Goal: Task Accomplishment & Management: Complete application form

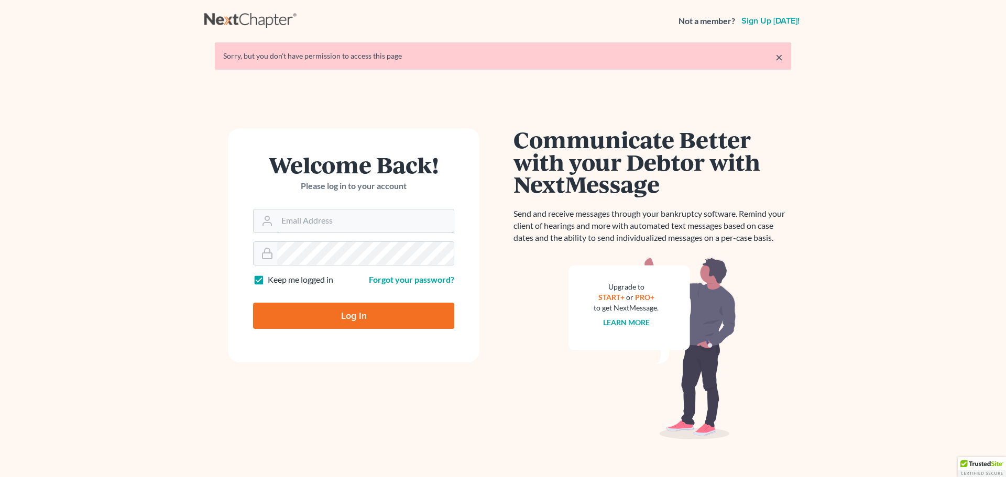
type input "neslaw1@gmail.com"
click at [342, 316] on input "Log In" at bounding box center [353, 316] width 201 height 26
type input "Thinking..."
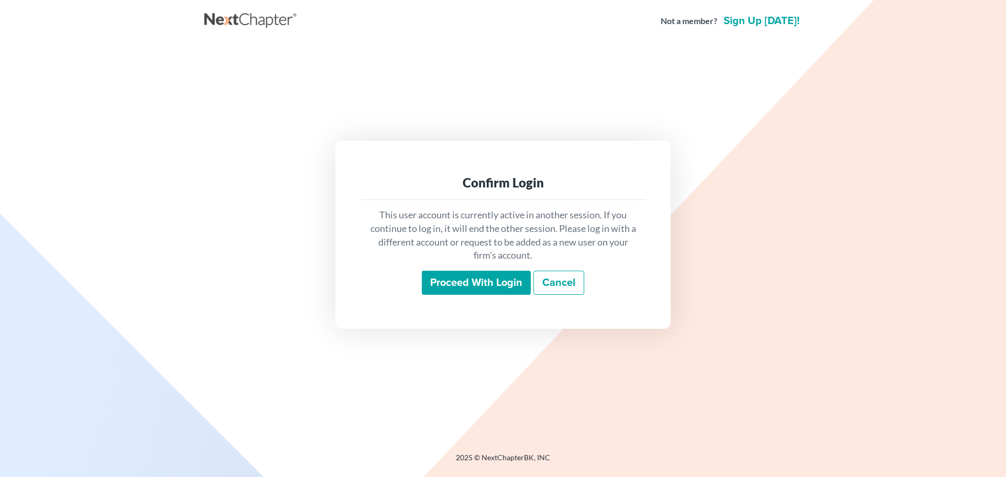
click at [494, 285] on input "Proceed with login" at bounding box center [476, 283] width 109 height 24
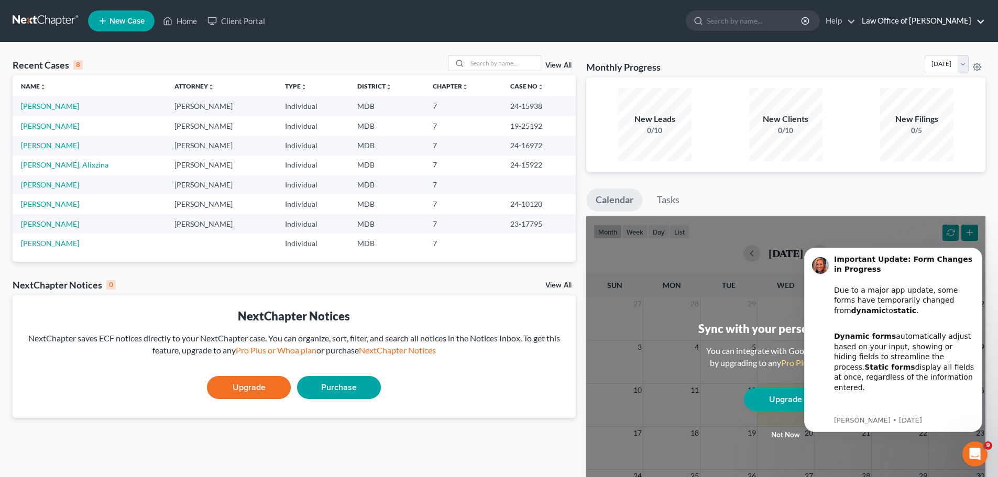
click at [984, 20] on link "Law Office of Jeffrey P Nesson" at bounding box center [920, 21] width 128 height 19
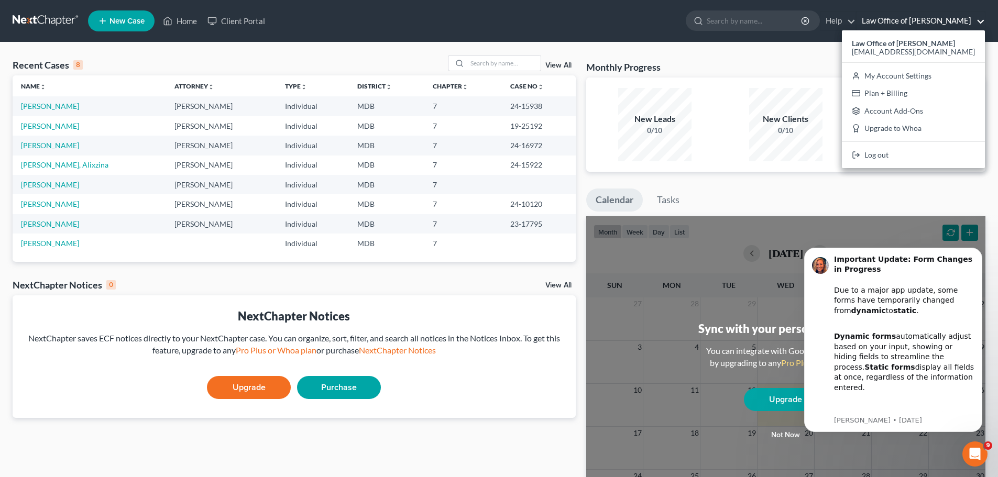
click at [40, 23] on link at bounding box center [46, 21] width 67 height 19
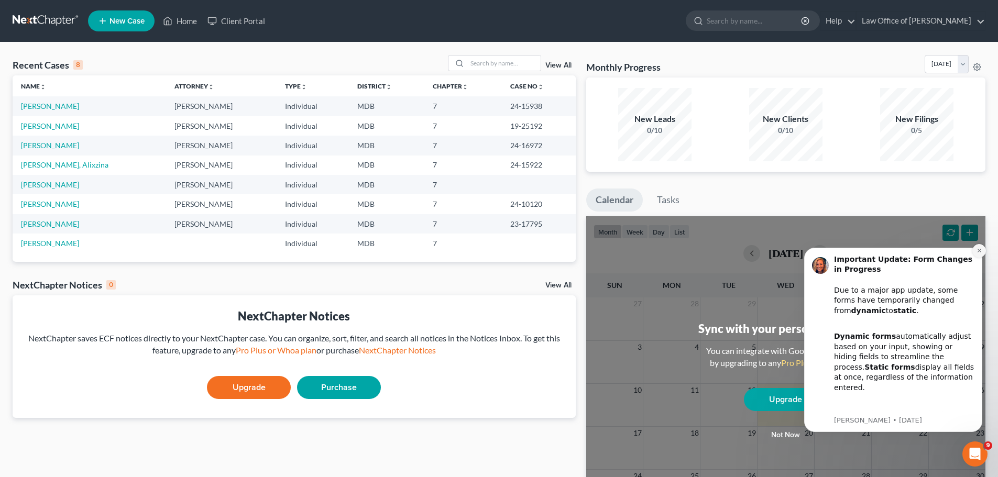
click at [975, 247] on button "Dismiss notification" at bounding box center [979, 251] width 14 height 14
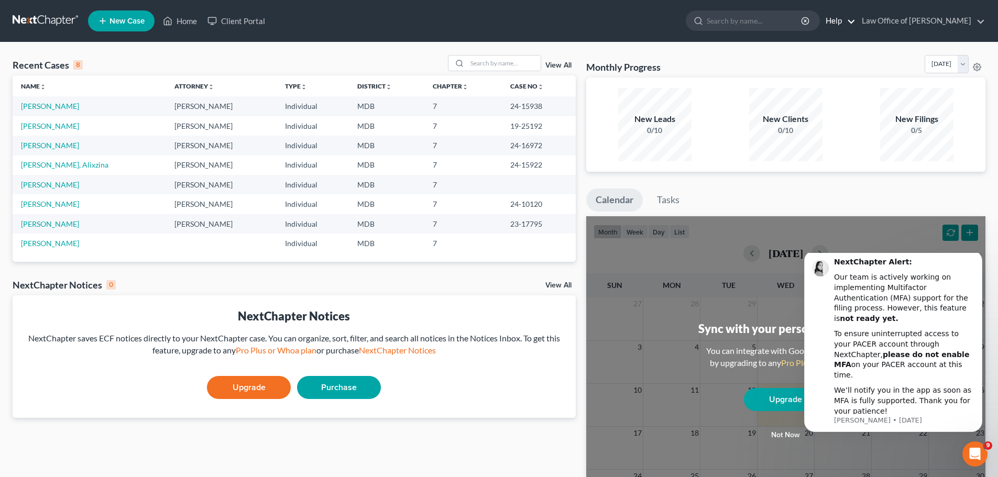
click at [854, 24] on link "Help" at bounding box center [837, 21] width 35 height 19
click at [983, 25] on link "Law Office of [PERSON_NAME]" at bounding box center [920, 21] width 128 height 19
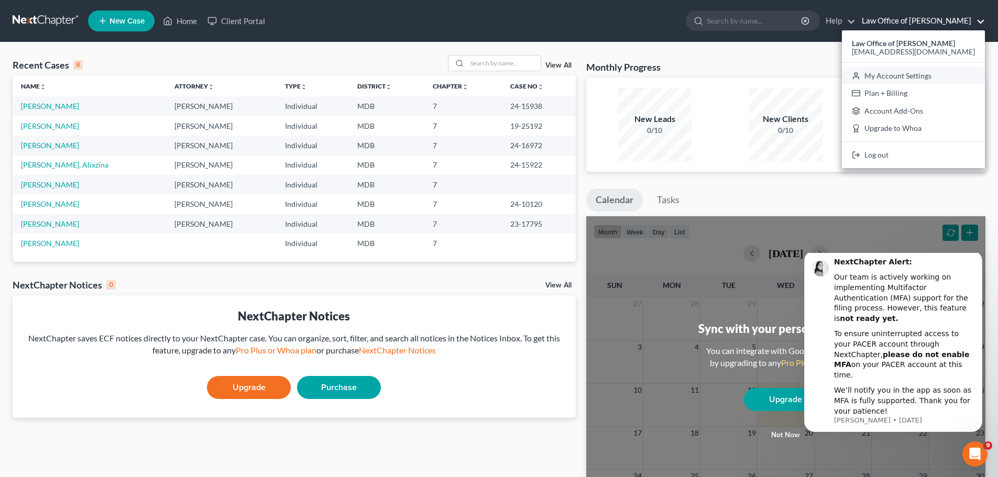
click at [896, 78] on link "My Account Settings" at bounding box center [913, 76] width 143 height 18
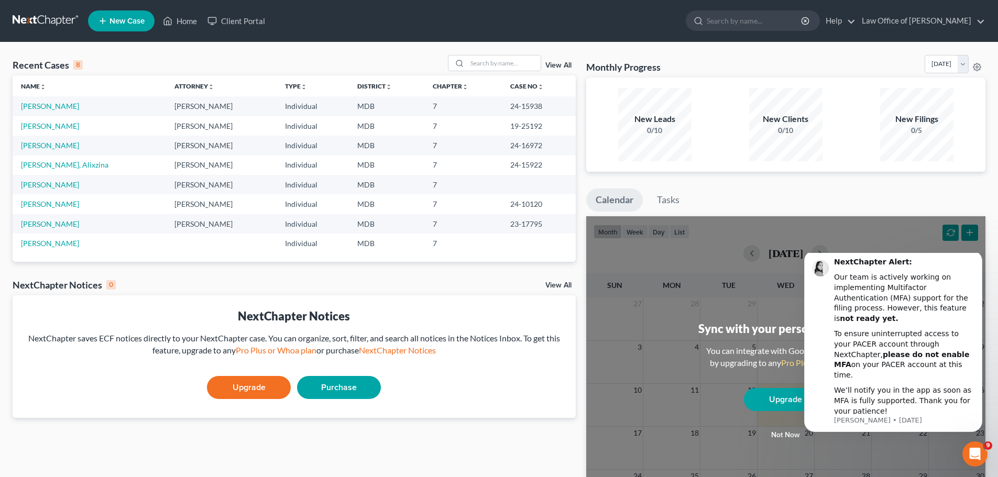
select select "38"
select select "24"
select select "21"
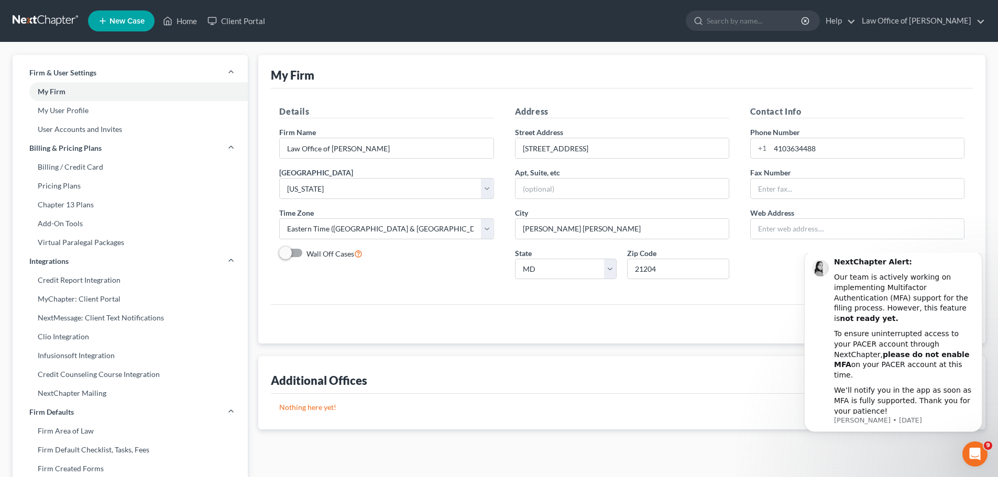
click at [117, 19] on span "New Case" at bounding box center [126, 21] width 35 height 8
select select "38"
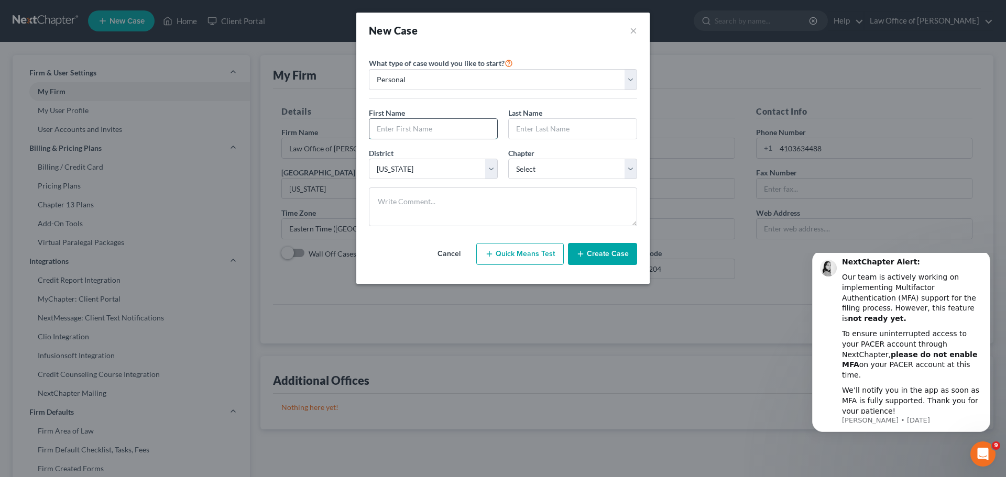
click at [426, 125] on input "text" at bounding box center [433, 129] width 128 height 20
type input "d"
type input "[PERSON_NAME]"
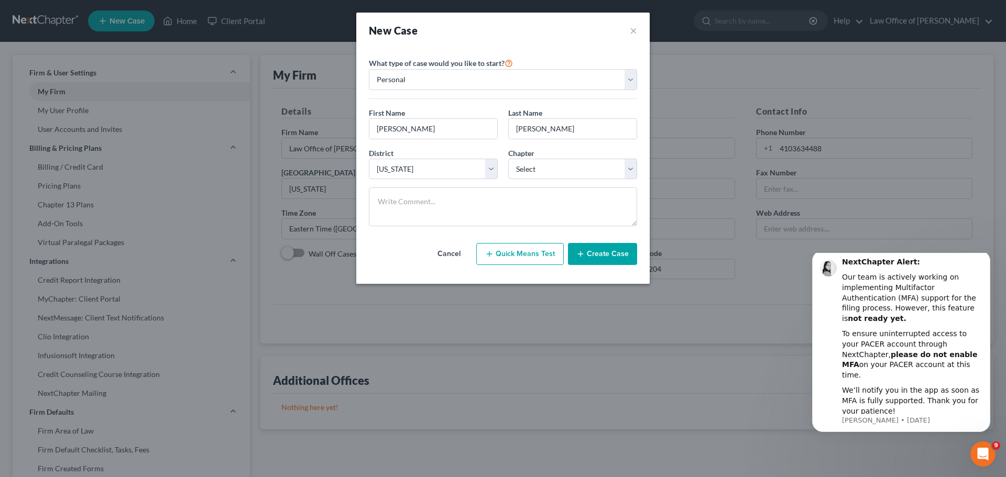
click at [594, 252] on button "Create Case" at bounding box center [602, 254] width 69 height 22
click at [630, 162] on select "Select 7 11 12 13" at bounding box center [572, 169] width 129 height 21
select select "0"
click at [508, 159] on select "Select 7 11 12 13" at bounding box center [572, 169] width 129 height 21
click at [601, 257] on button "Create Case" at bounding box center [602, 254] width 69 height 22
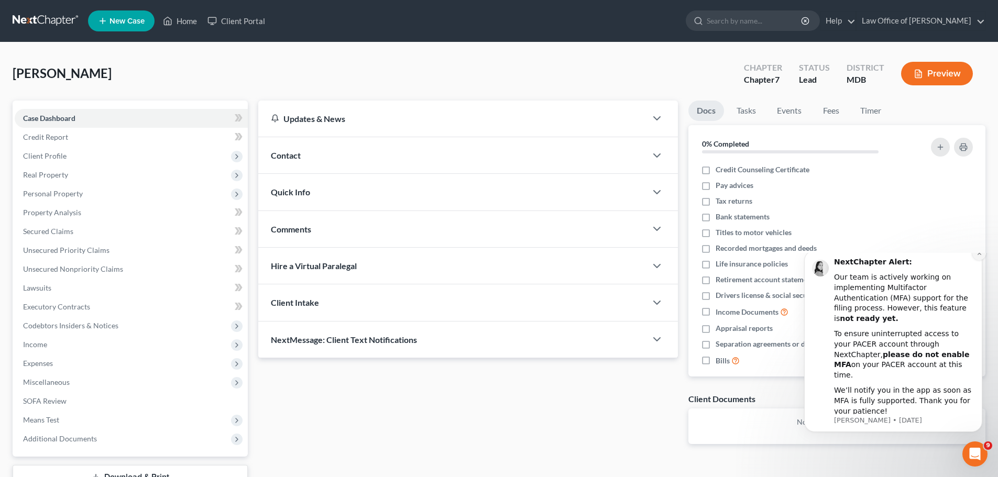
click at [979, 256] on icon "Dismiss notification" at bounding box center [979, 253] width 6 height 6
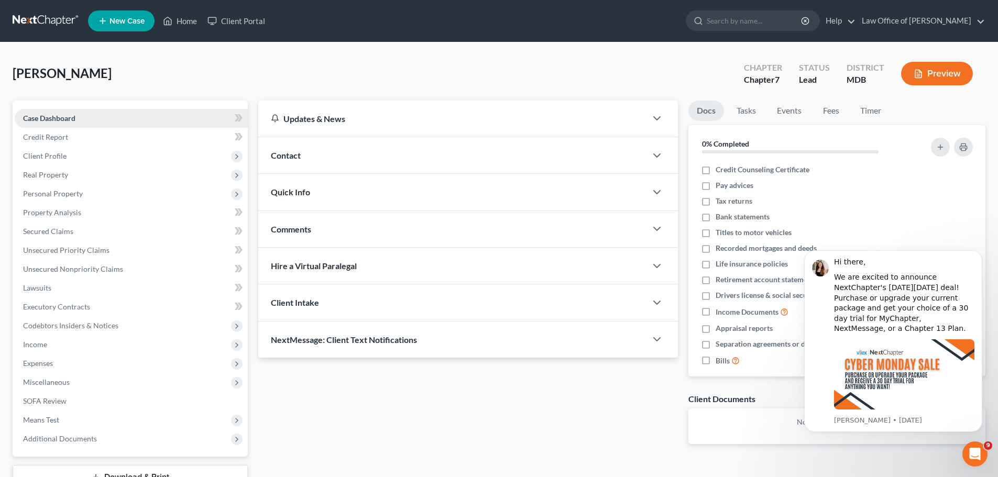
click at [60, 118] on span "Case Dashboard" at bounding box center [49, 118] width 52 height 9
click at [106, 139] on link "Credit Report" at bounding box center [131, 137] width 233 height 19
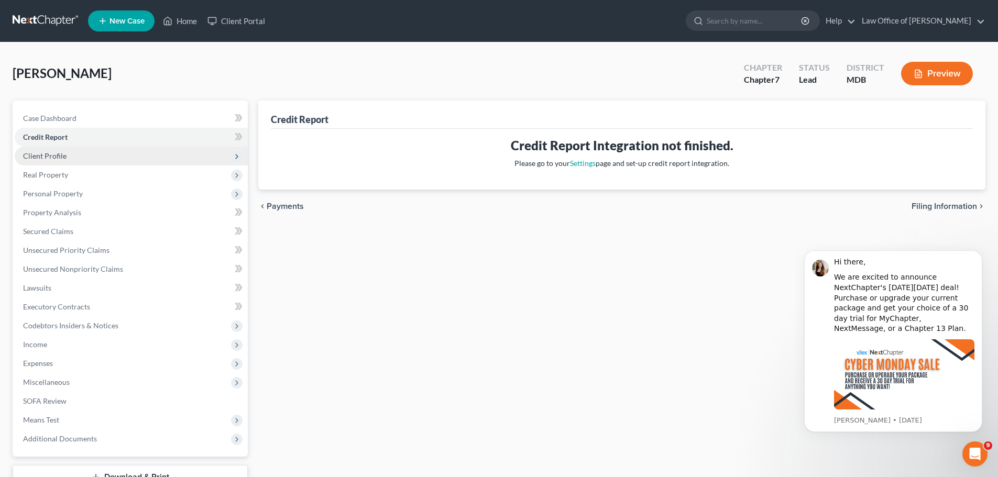
click at [94, 153] on span "Client Profile" at bounding box center [131, 156] width 233 height 19
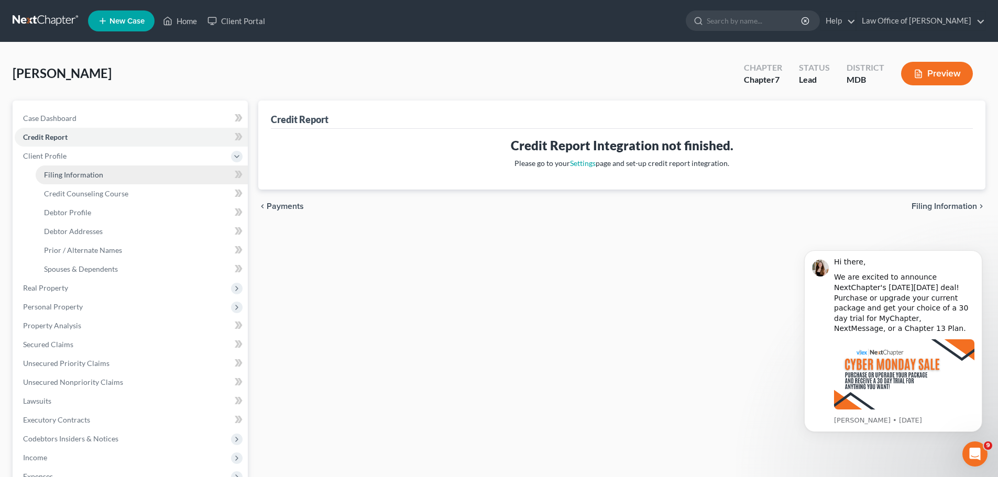
click at [92, 174] on span "Filing Information" at bounding box center [73, 174] width 59 height 9
select select "1"
select select "0"
select select "38"
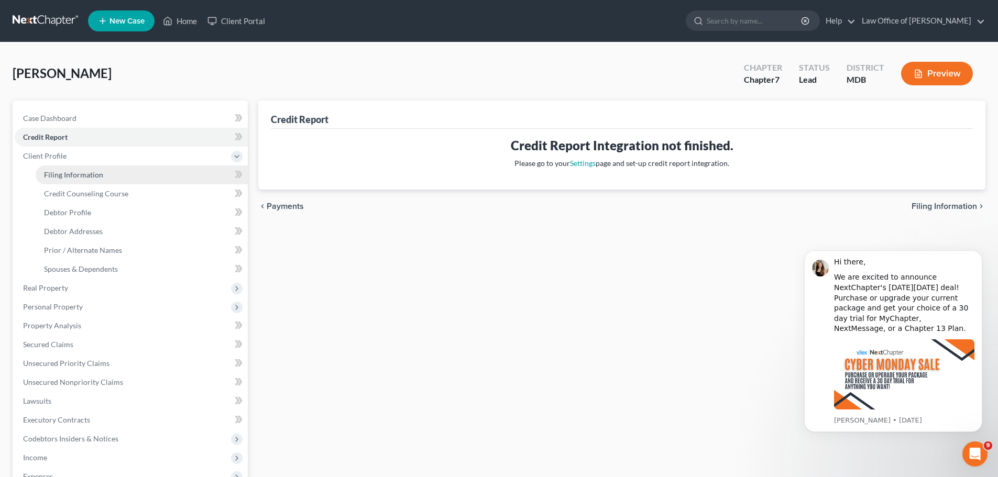
select select "0"
select select "21"
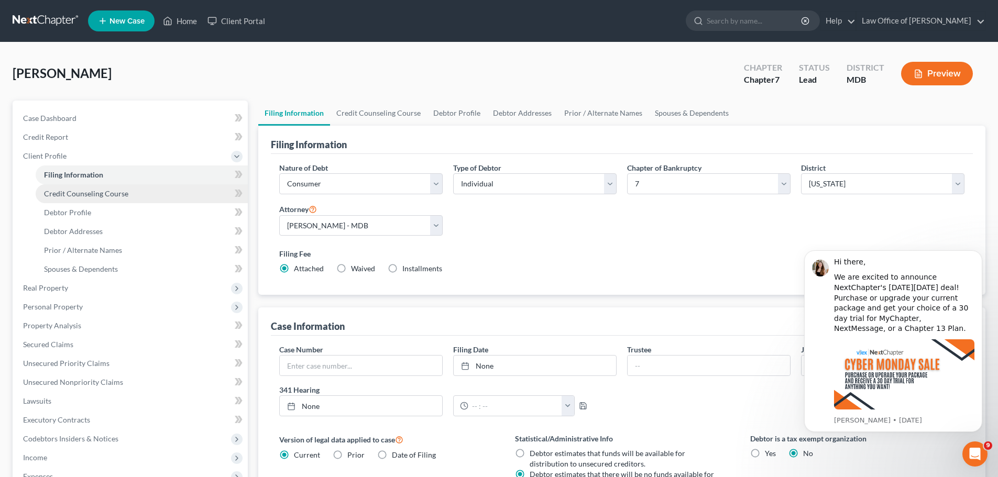
click at [98, 193] on span "Credit Counseling Course" at bounding box center [86, 193] width 84 height 9
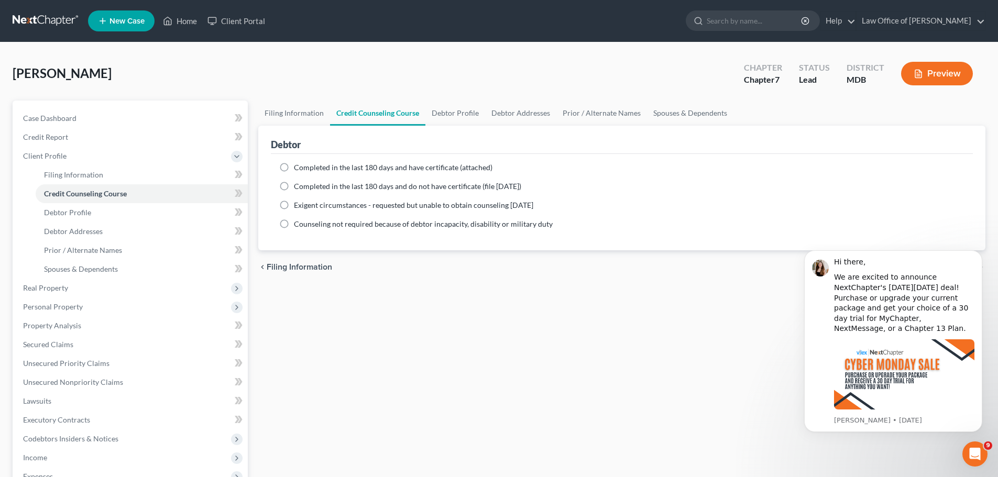
click at [294, 166] on label "Completed in the last 180 days and have certificate (attached)" at bounding box center [393, 167] width 199 height 10
click at [298, 166] on input "Completed in the last 180 days and have certificate (attached)" at bounding box center [301, 165] width 7 height 7
radio input "true"
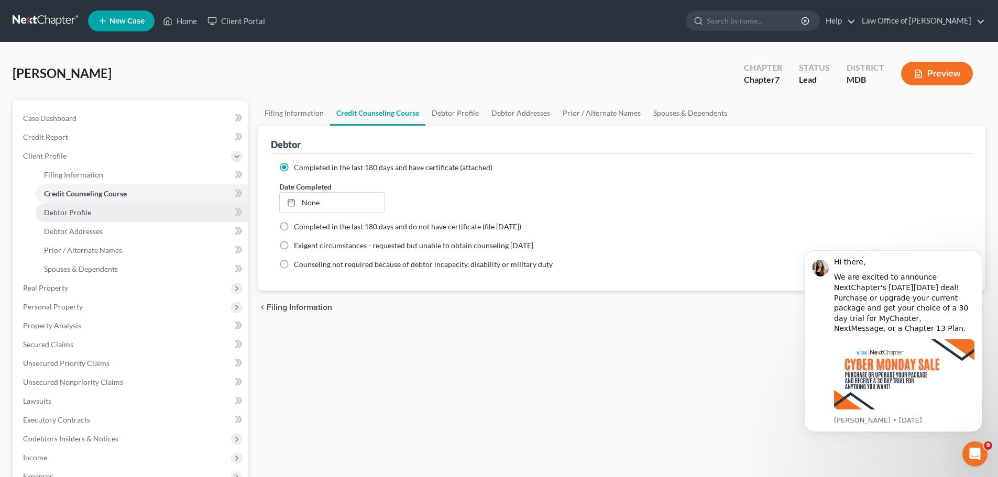
click at [90, 212] on span "Debtor Profile" at bounding box center [67, 212] width 47 height 9
select select "0"
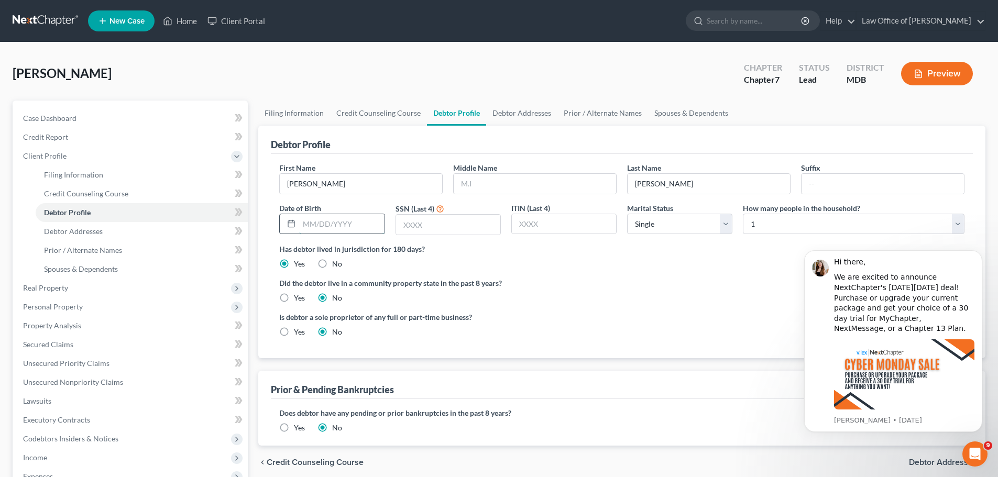
click at [329, 223] on input "text" at bounding box center [341, 224] width 85 height 20
click at [455, 232] on input "text" at bounding box center [448, 225] width 104 height 20
type input "1906"
click at [727, 223] on select "Select Single Married Separated Divorced Widowed" at bounding box center [679, 224] width 105 height 21
select select "2"
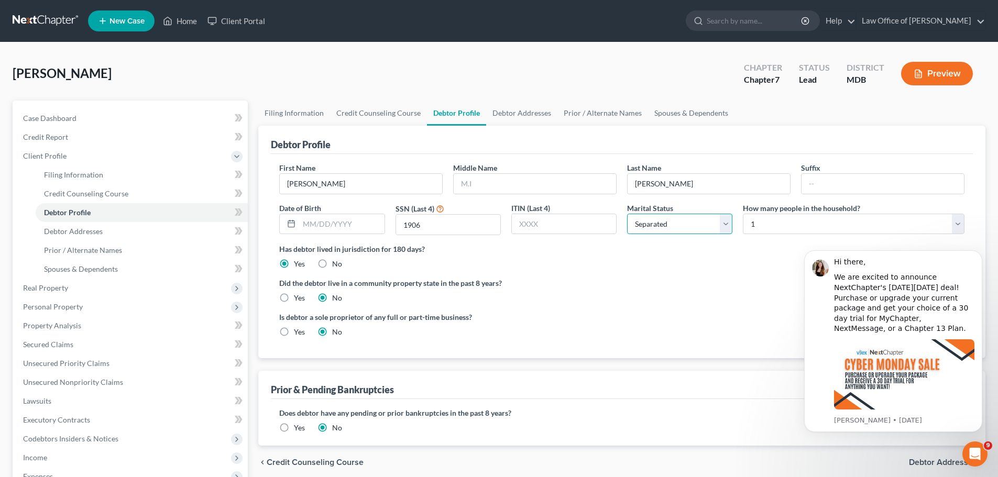
click at [627, 214] on select "Select Single Married Separated Divorced Widowed" at bounding box center [679, 224] width 105 height 21
click at [961, 219] on select "Select 1 2 3 4 5 6 7 8 9 10 11 12 13 14 15 16 17 18 19 20" at bounding box center [854, 224] width 222 height 21
select select "2"
click at [743, 214] on select "Select 1 2 3 4 5 6 7 8 9 10 11 12 13 14 15 16 17 18 19 20" at bounding box center [854, 224] width 222 height 21
click at [662, 281] on label "Did the debtor live in a community property state in the past 8 years?" at bounding box center [621, 283] width 685 height 11
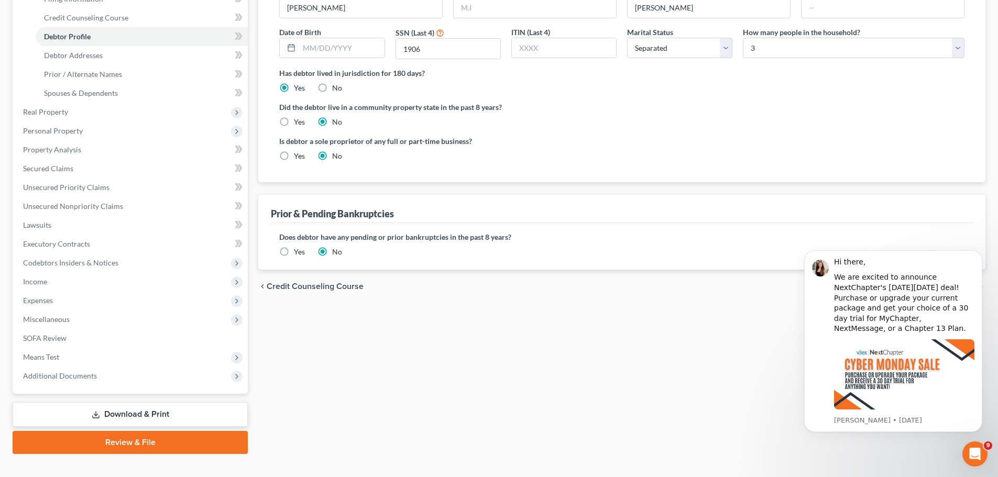
scroll to position [193, 0]
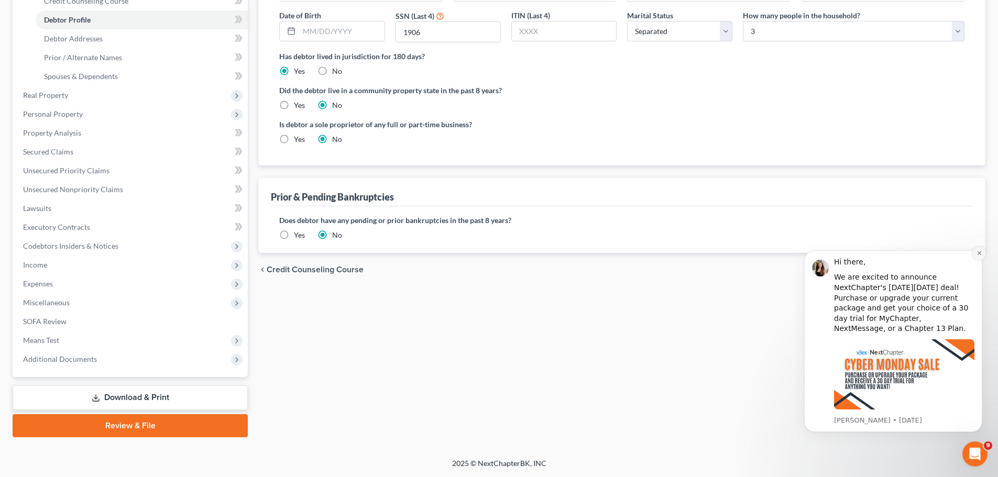
click at [977, 260] on button "Dismiss notification" at bounding box center [979, 254] width 14 height 14
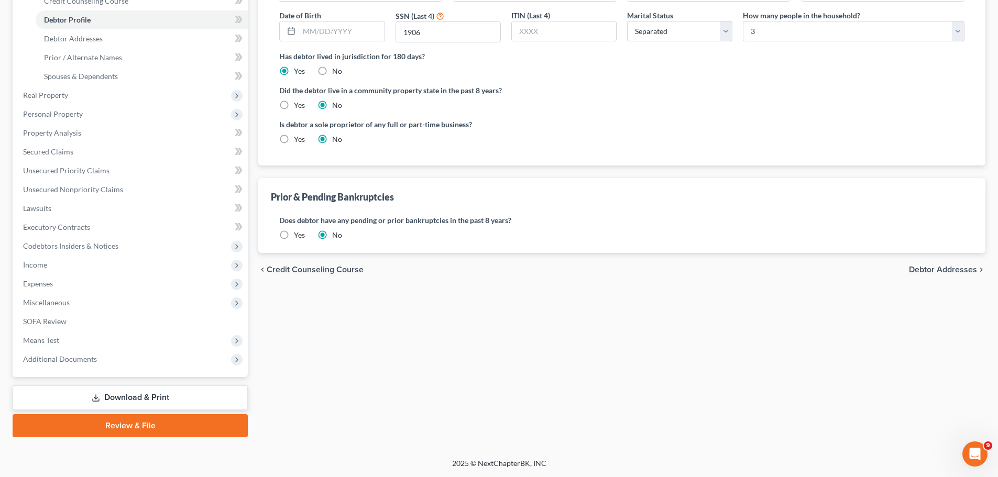
click at [976, 272] on span "Debtor Addresses" at bounding box center [943, 270] width 68 height 8
select select "0"
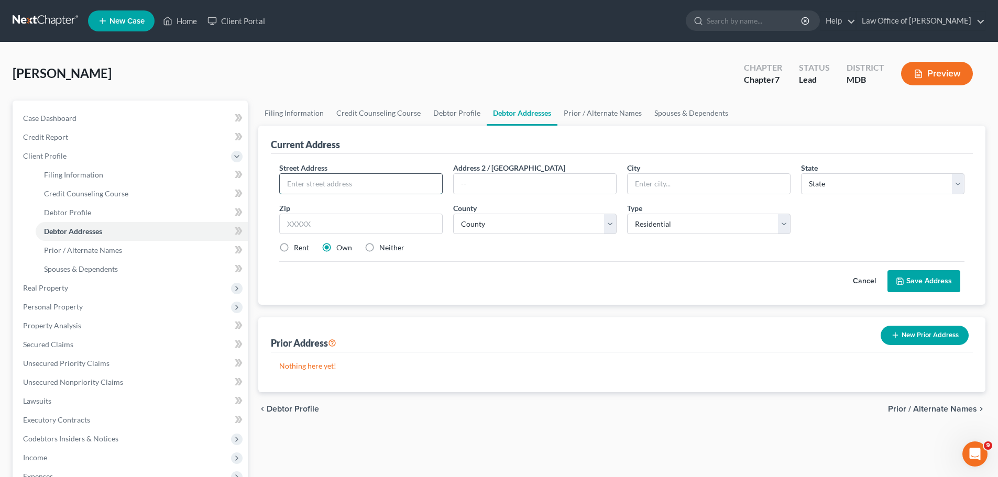
click at [334, 180] on input "text" at bounding box center [361, 184] width 162 height 20
type input "[STREET_ADDRESS]"
type input "[GEOGRAPHIC_DATA]"
select select "21"
type input "21158"
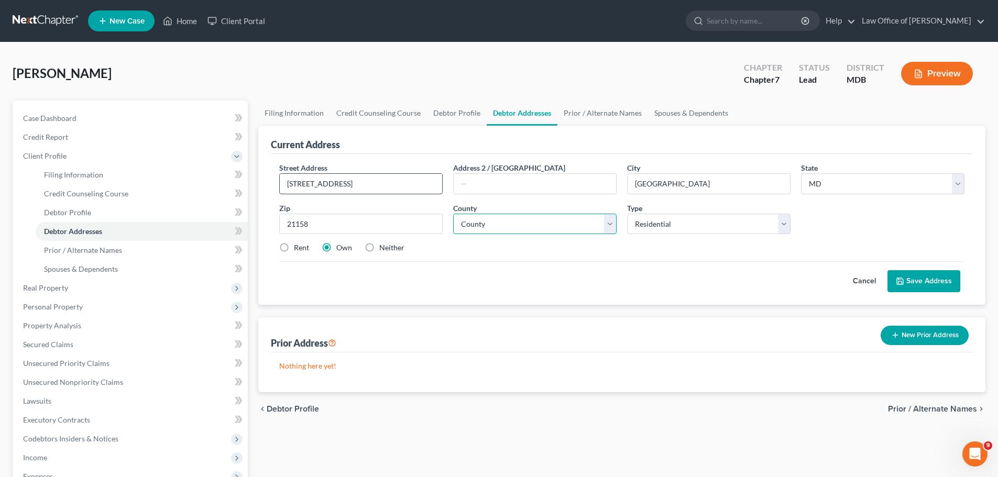
type input "[GEOGRAPHIC_DATA]"
select select "9"
select select "6"
click at [294, 247] on label "Rent" at bounding box center [301, 248] width 15 height 10
click at [298, 247] on input "Rent" at bounding box center [301, 246] width 7 height 7
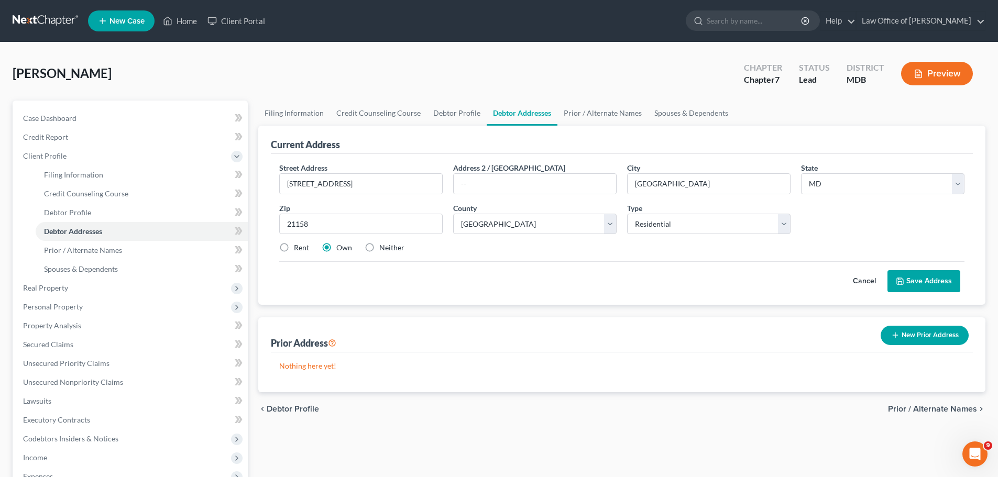
radio input "true"
click at [926, 288] on button "Save Address" at bounding box center [923, 281] width 73 height 22
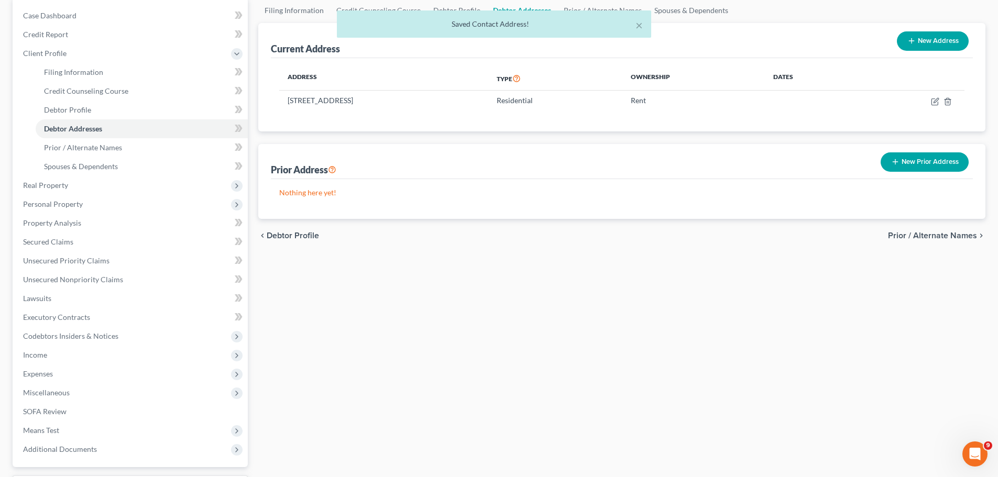
scroll to position [105, 0]
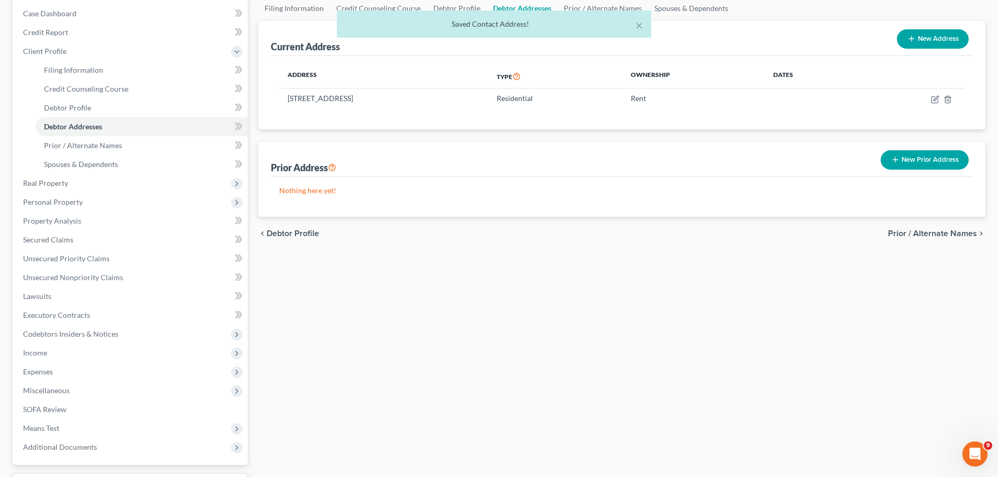
click at [946, 235] on span "Prior / Alternate Names" at bounding box center [932, 233] width 89 height 8
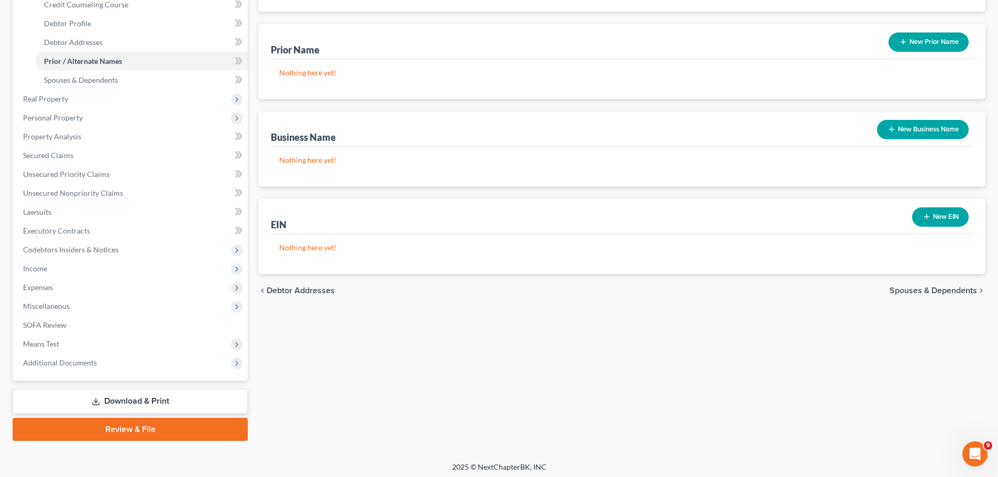
scroll to position [193, 0]
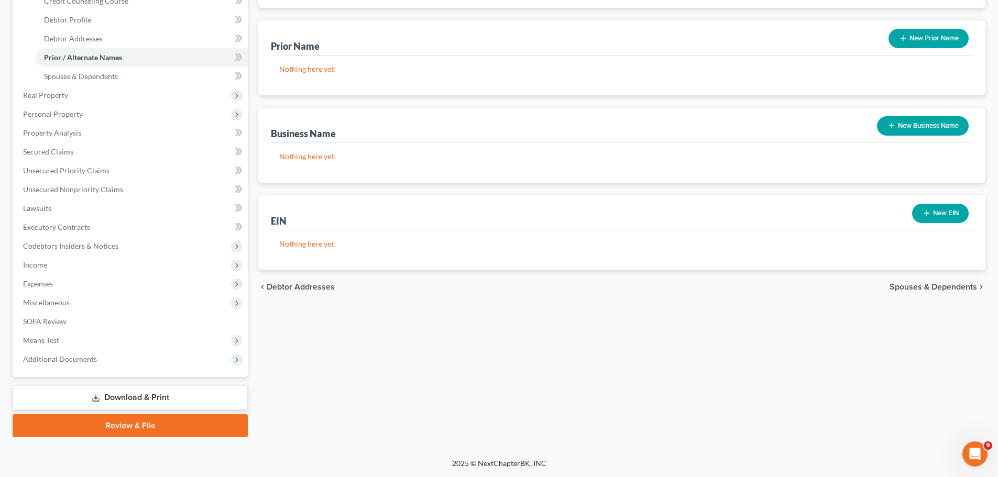
click at [936, 286] on span "Spouses & Dependents" at bounding box center [932, 287] width 87 height 8
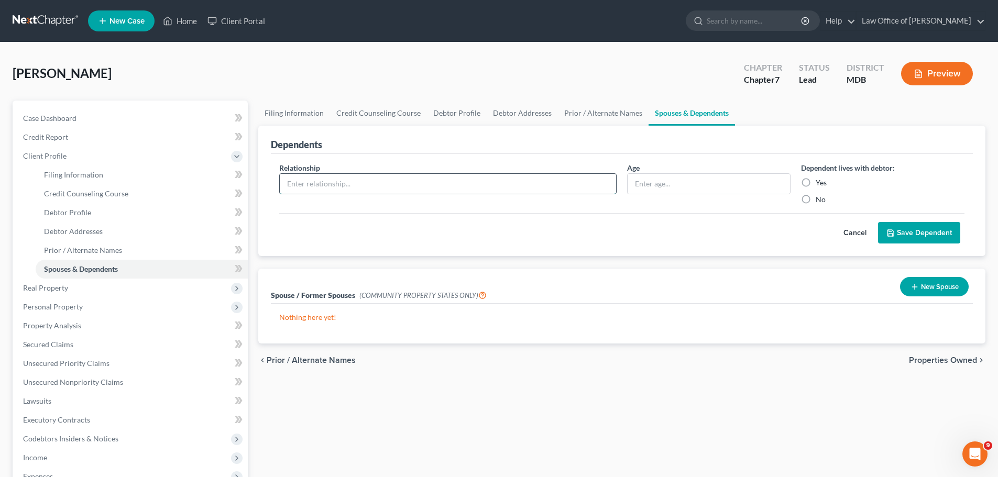
click at [430, 185] on input "text" at bounding box center [448, 184] width 336 height 20
type input "SON"
type input "20"
click at [820, 178] on input "Yes" at bounding box center [823, 181] width 7 height 7
radio input "true"
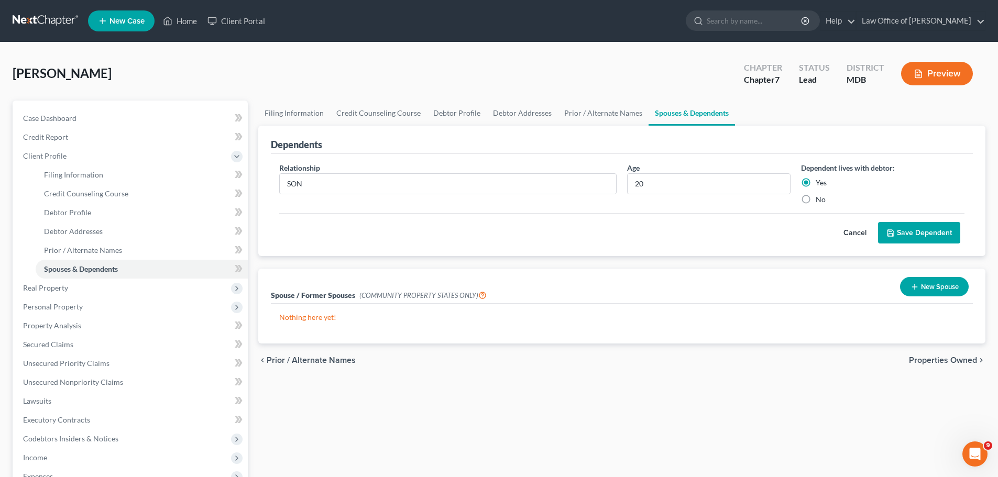
click at [915, 236] on button "Save Dependent" at bounding box center [919, 233] width 82 height 22
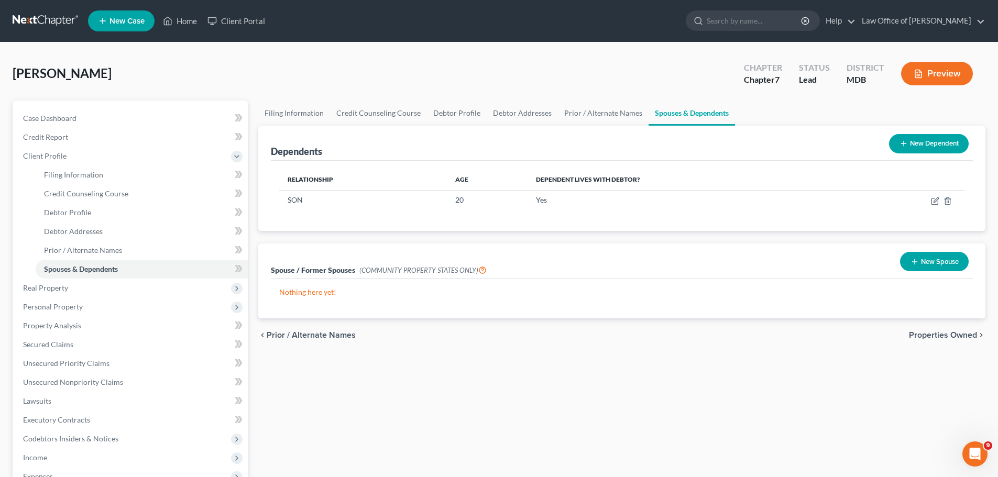
click at [919, 147] on button "New Dependent" at bounding box center [929, 143] width 80 height 19
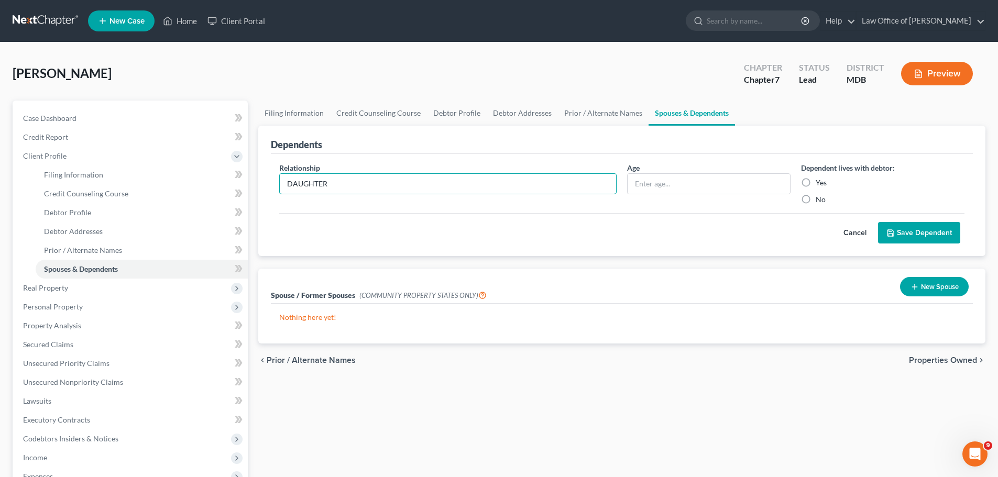
type input "DAUGHTER"
type input "18"
click at [820, 178] on input "Yes" at bounding box center [823, 181] width 7 height 7
radio input "true"
click at [922, 224] on button "Save Dependent" at bounding box center [919, 233] width 82 height 22
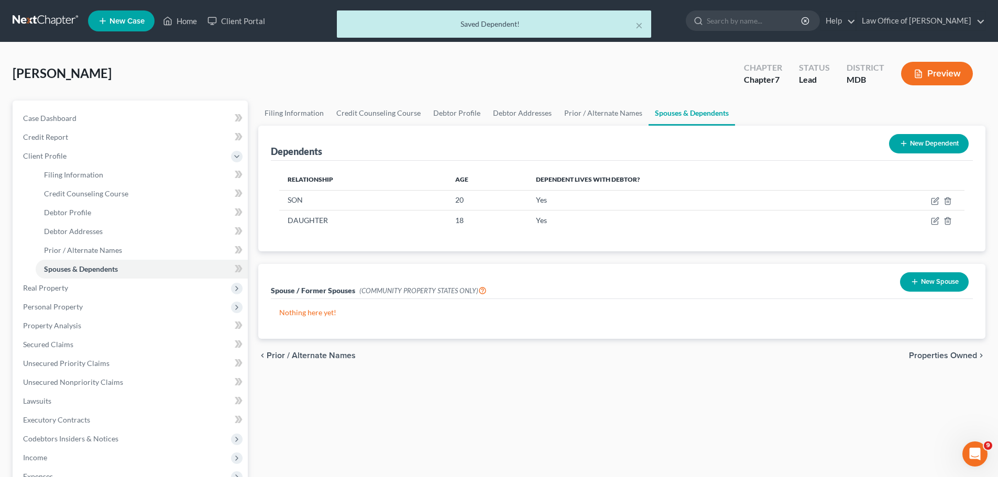
click at [944, 354] on span "Properties Owned" at bounding box center [943, 355] width 68 height 8
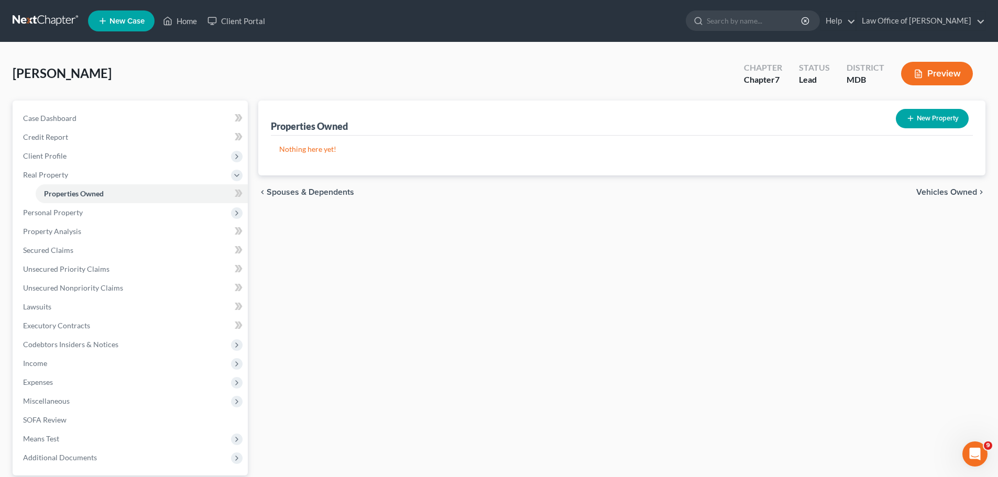
click at [945, 190] on span "Vehicles Owned" at bounding box center [946, 192] width 61 height 8
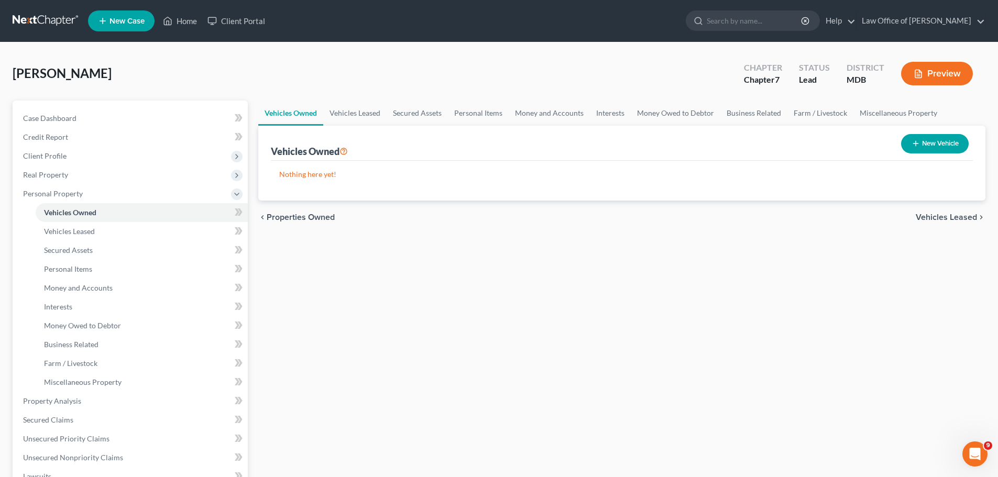
click at [925, 148] on button "New Vehicle" at bounding box center [935, 143] width 68 height 19
select select "0"
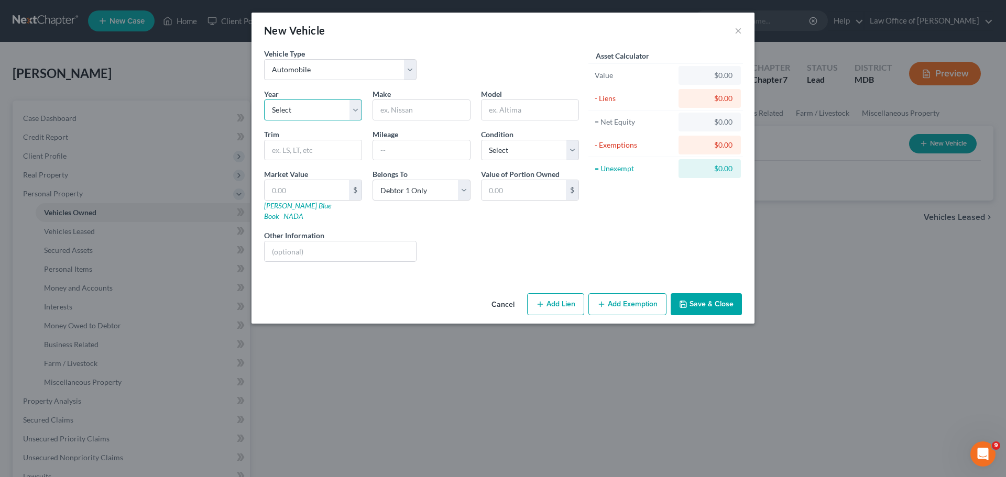
click at [308, 112] on select "Select 2026 2025 2024 2023 2022 2021 2020 2019 2018 2017 2016 2015 2014 2013 20…" at bounding box center [313, 110] width 98 height 21
select select "8"
click at [264, 100] on select "Select 2026 2025 2024 2023 2022 2021 2020 2019 2018 2017 2016 2015 2014 2013 20…" at bounding box center [313, 110] width 98 height 21
type input "n"
type input "NISSAN"
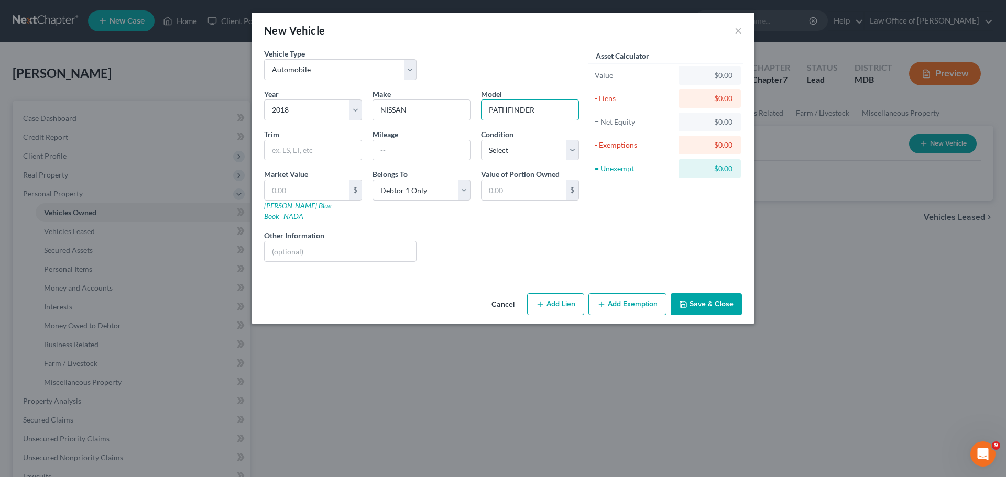
type input "PATHFINDER"
click at [563, 296] on button "Add Lien" at bounding box center [555, 304] width 57 height 22
select select "0"
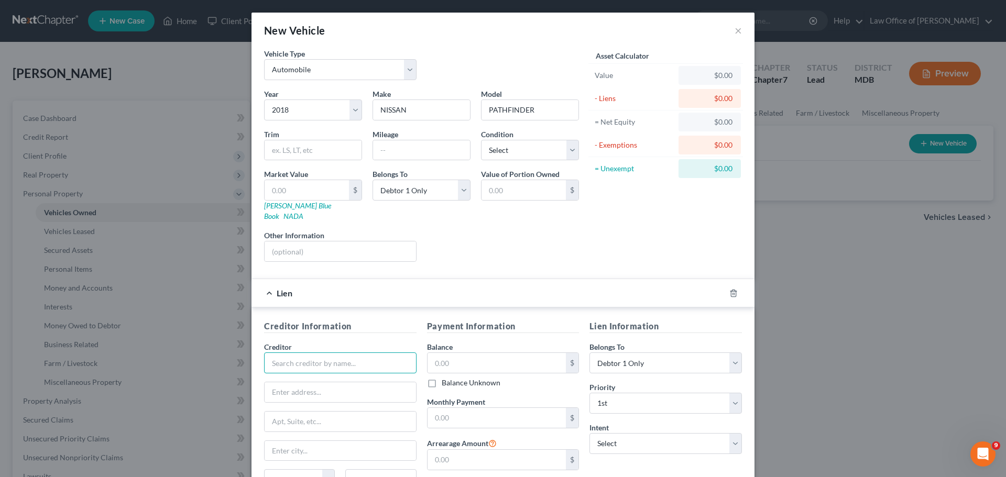
click at [314, 353] on input "text" at bounding box center [340, 363] width 152 height 21
type input "t"
type input "TOYOTA FINANCIAL"
click at [447, 353] on input "text" at bounding box center [496, 363] width 139 height 20
type input "17,000"
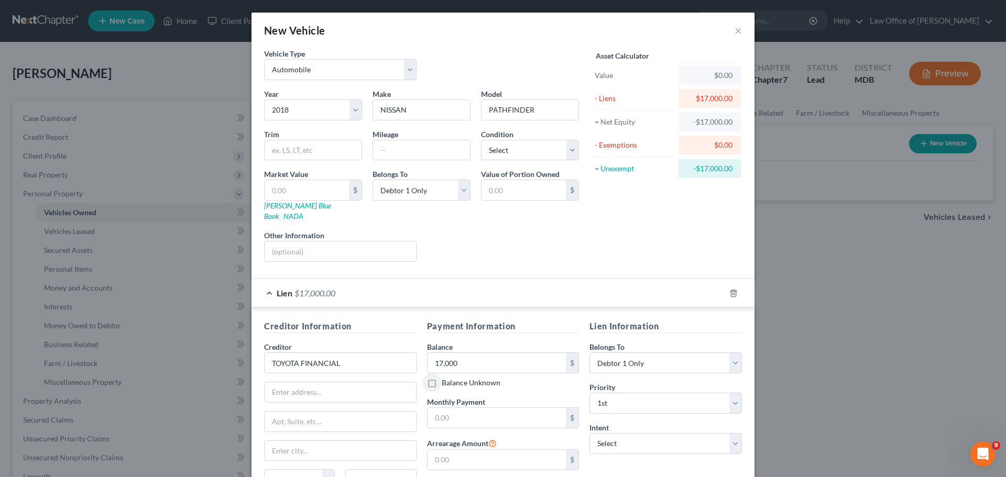
scroll to position [52, 0]
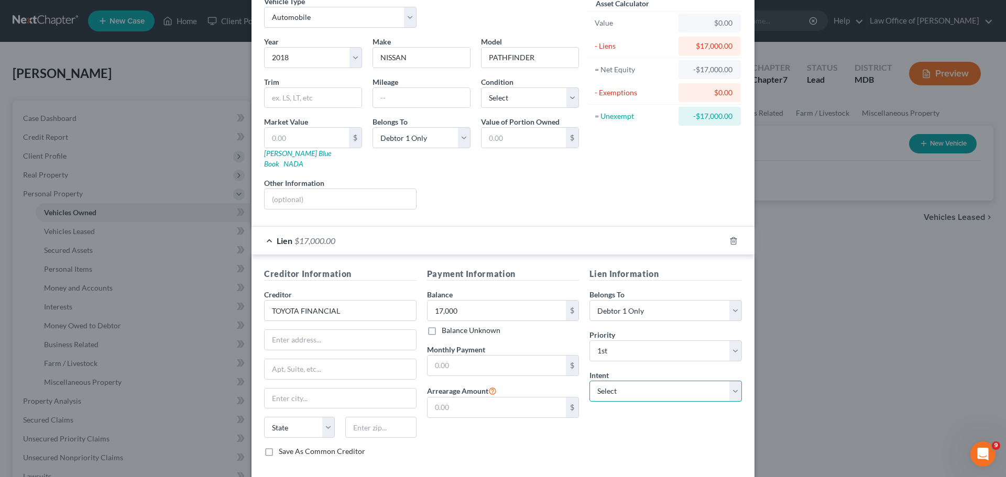
click at [624, 382] on select "Select Surrender Redeem Reaffirm Avoid Other" at bounding box center [665, 391] width 152 height 21
select select "2"
click at [589, 381] on select "Select Surrender Redeem Reaffirm Avoid Other" at bounding box center [665, 391] width 152 height 21
click at [723, 300] on select "Select Debtor 1 Only Debtor 2 Only Debtor 1 And Debtor 2 Only At Least One Of T…" at bounding box center [665, 310] width 152 height 21
select select "3"
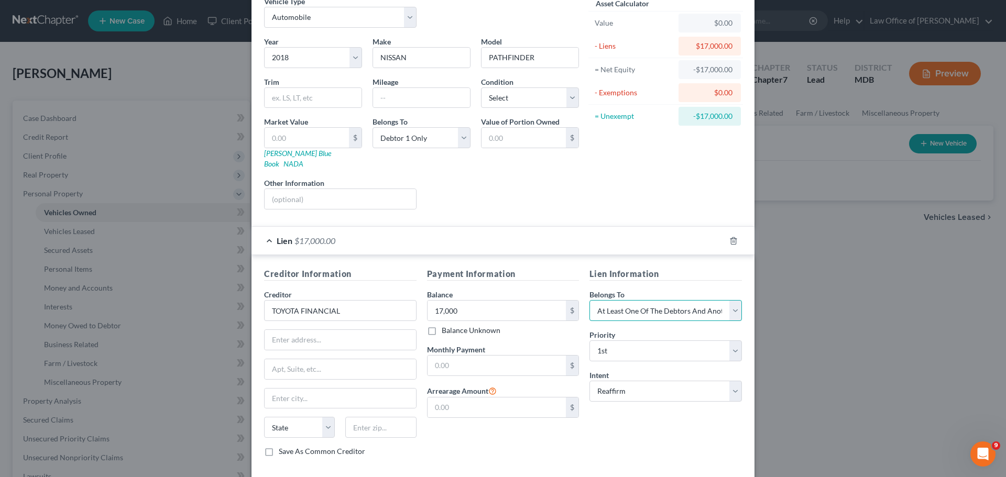
click at [589, 300] on select "Select Debtor 1 Only Debtor 2 Only Debtor 1 And Debtor 2 Only At Least One Of T…" at bounding box center [665, 310] width 152 height 21
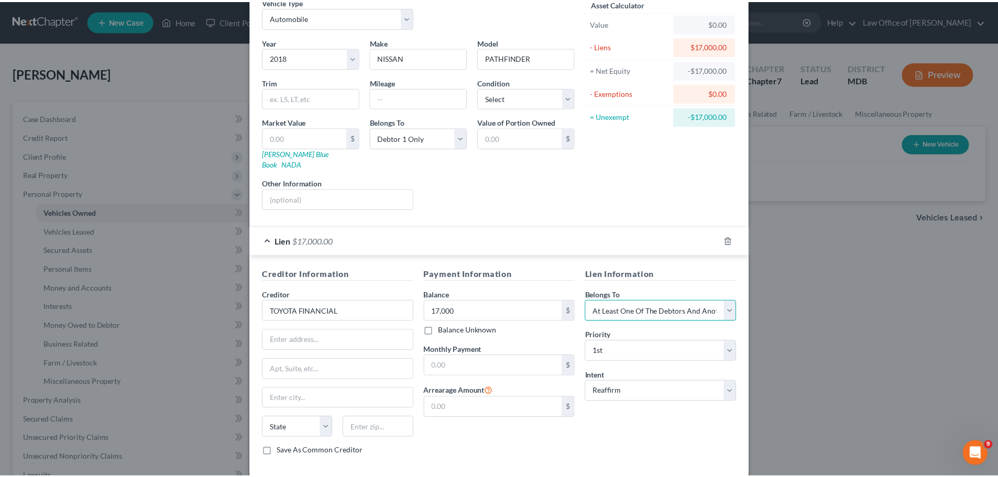
scroll to position [96, 0]
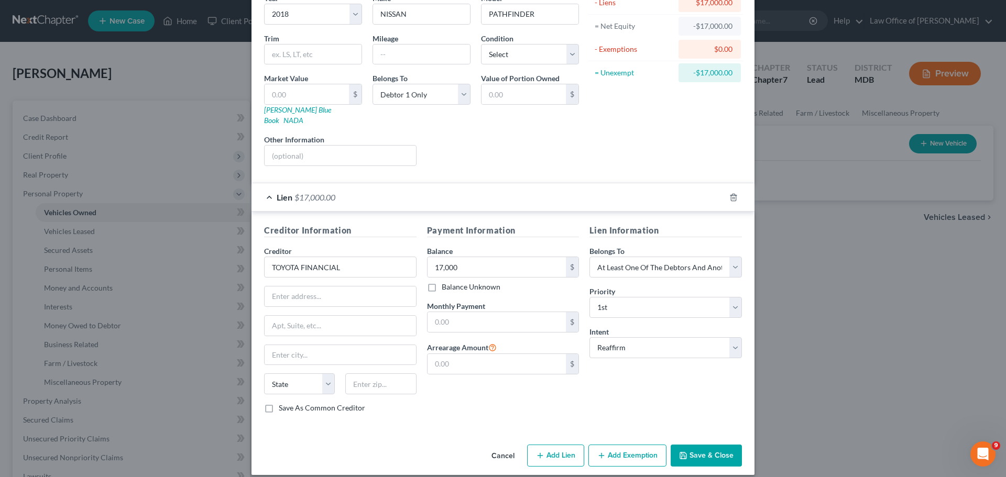
click at [690, 445] on button "Save & Close" at bounding box center [706, 456] width 71 height 22
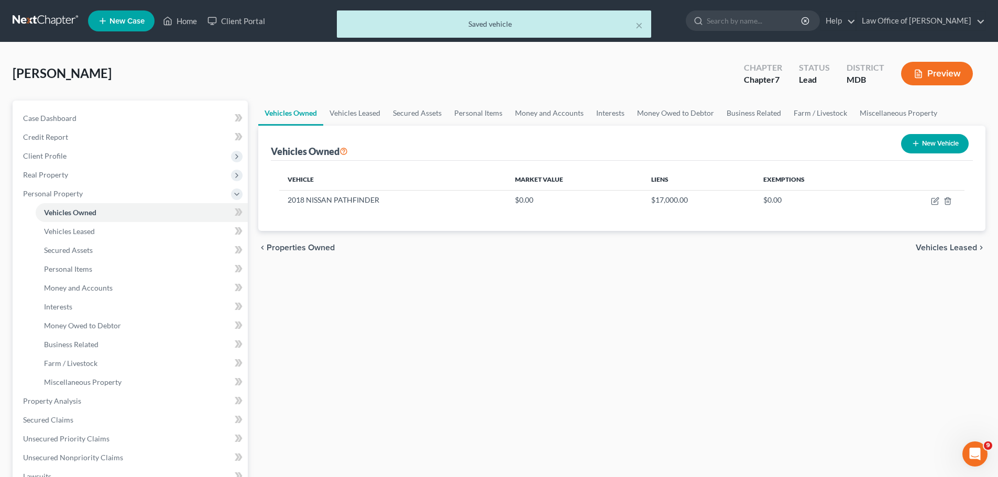
click at [913, 145] on icon "button" at bounding box center [915, 143] width 8 height 8
select select "0"
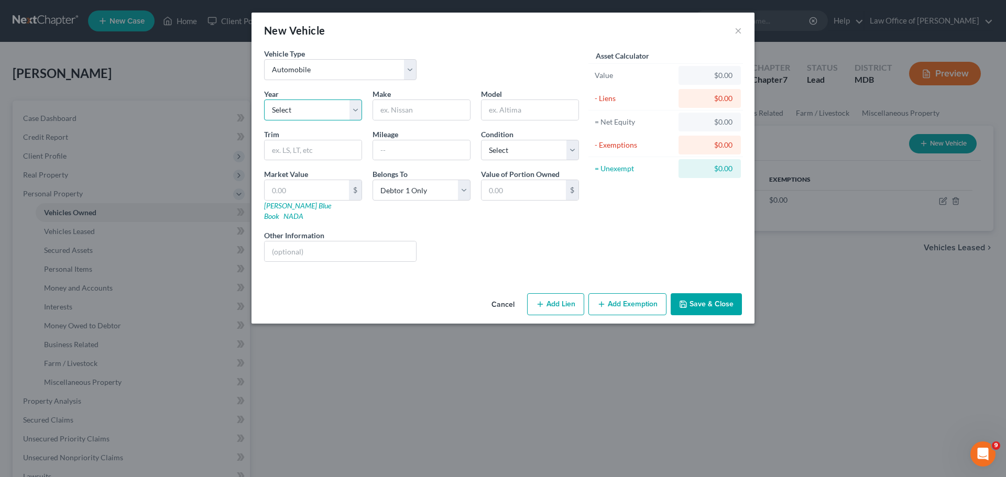
click at [319, 114] on select "Select 2026 2025 2024 2023 2022 2021 2020 2019 2018 2017 2016 2015 2014 2013 20…" at bounding box center [313, 110] width 98 height 21
select select "13"
click at [264, 100] on select "Select 2026 2025 2024 2023 2022 2021 2020 2019 2018 2017 2016 2015 2014 2013 20…" at bounding box center [313, 110] width 98 height 21
click at [397, 116] on input "text" at bounding box center [421, 110] width 97 height 20
type input "FORD"
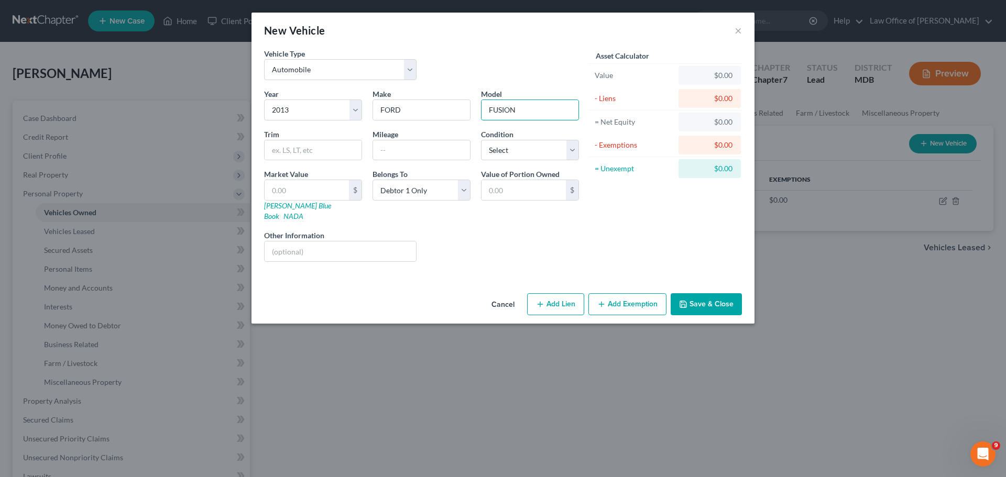
type input "FUSION"
click at [551, 296] on button "Add Lien" at bounding box center [555, 304] width 57 height 22
select select "0"
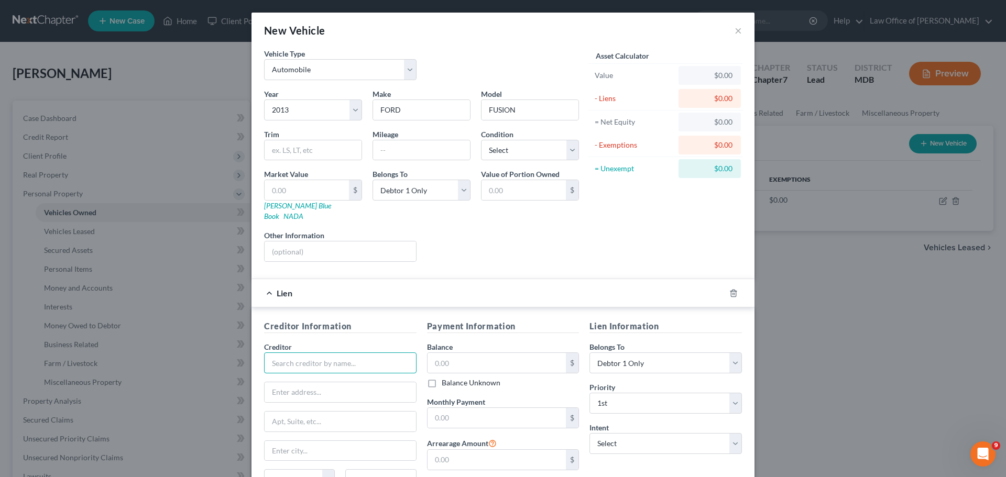
click at [310, 353] on input "text" at bounding box center [340, 363] width 152 height 21
type input "EASTSIDE AUTO"
click at [445, 355] on input "text" at bounding box center [496, 363] width 139 height 20
type input "7,000"
click at [737, 33] on button "×" at bounding box center [737, 30] width 7 height 13
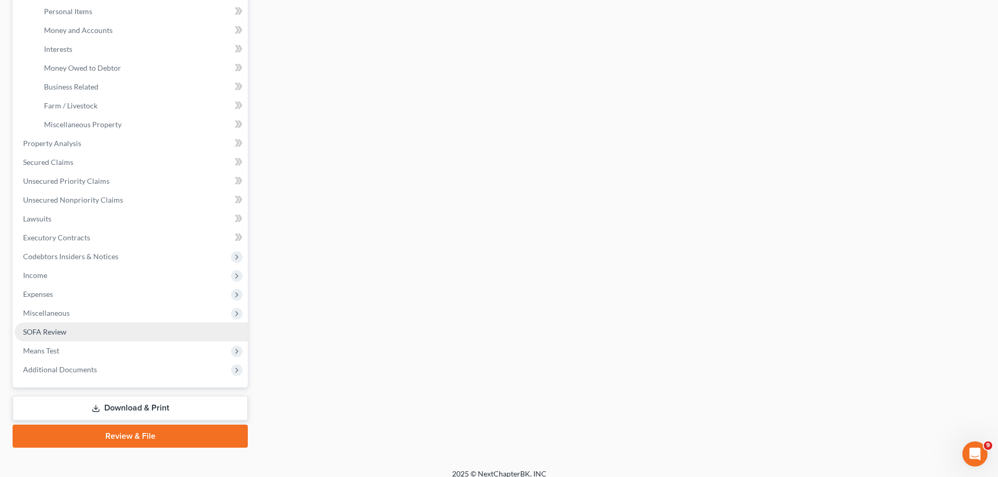
scroll to position [262, 0]
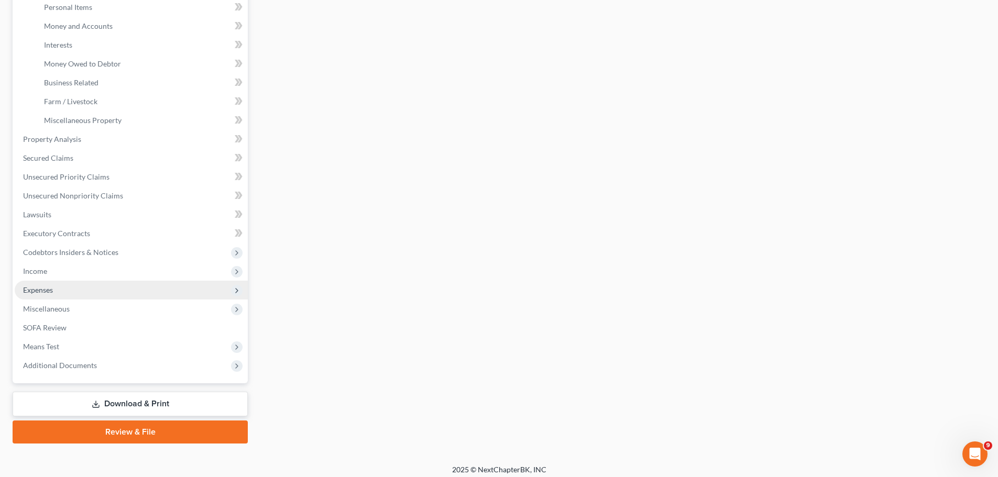
click at [77, 296] on span "Expenses" at bounding box center [131, 290] width 233 height 19
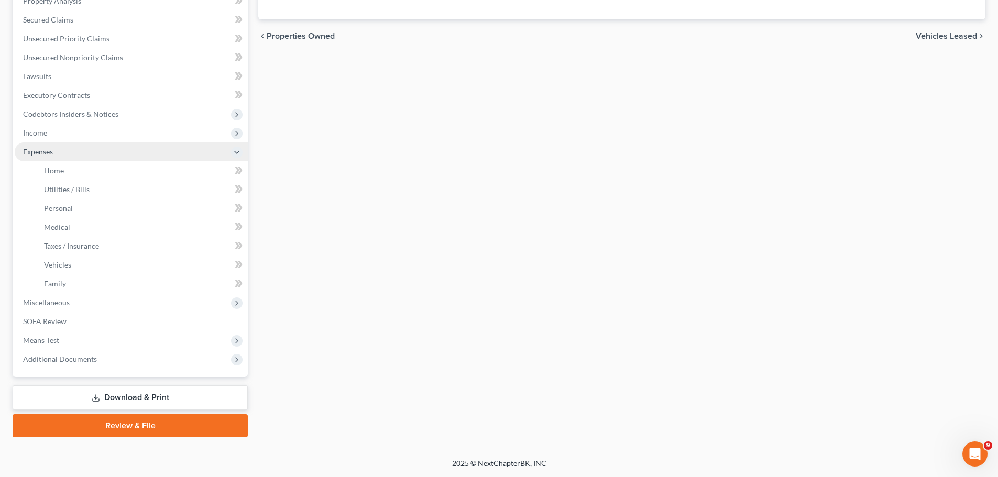
scroll to position [212, 0]
click at [64, 168] on link "Home" at bounding box center [142, 170] width 212 height 19
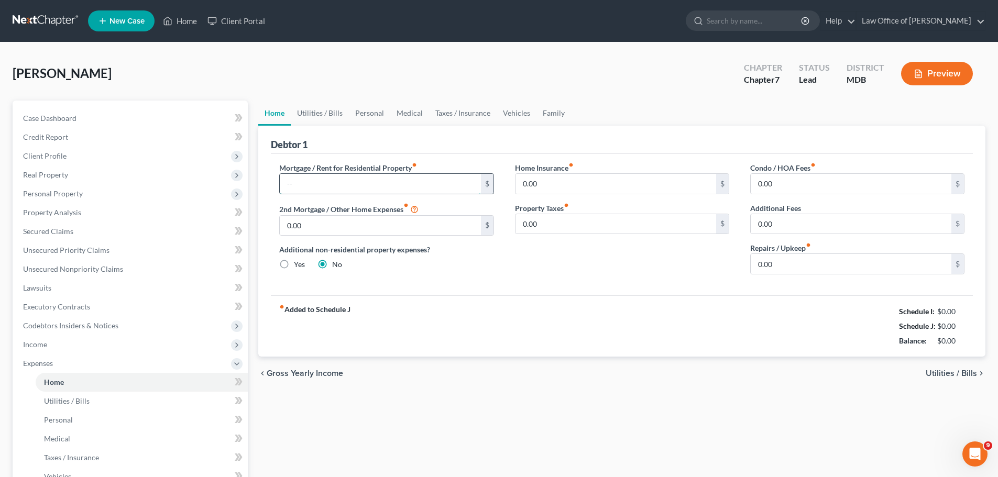
click at [417, 186] on input "text" at bounding box center [380, 184] width 201 height 20
type input "500"
click at [946, 375] on span "Utilities / Bills" at bounding box center [951, 373] width 51 height 8
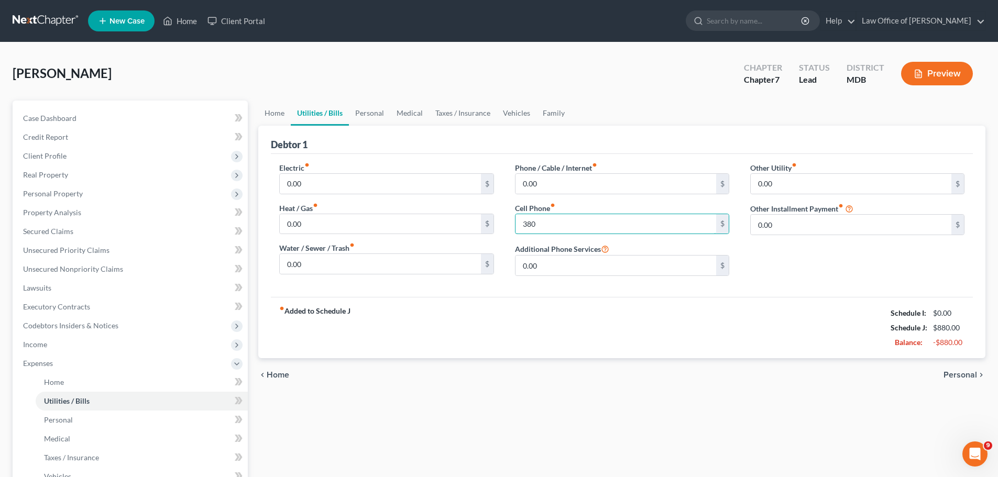
type input "380"
click at [954, 376] on span "Personal" at bounding box center [960, 375] width 34 height 8
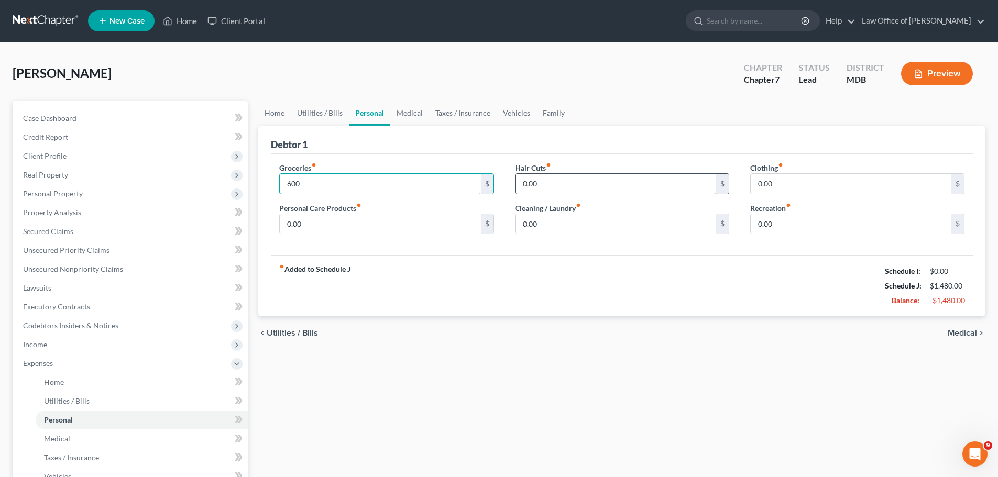
type input "600"
click at [560, 176] on input "0.00" at bounding box center [615, 184] width 201 height 20
type input "100"
click at [808, 188] on input "0.00" at bounding box center [851, 184] width 201 height 20
type input "50"
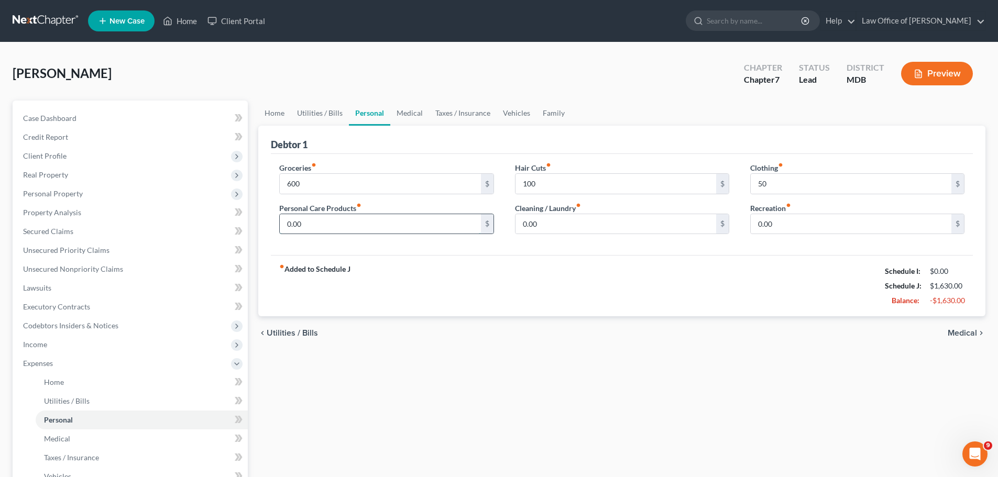
click at [327, 230] on input "0.00" at bounding box center [380, 224] width 201 height 20
type input "25"
click at [782, 224] on input "0.00" at bounding box center [851, 224] width 201 height 20
type input "80"
click at [977, 333] on icon "chevron_right" at bounding box center [981, 333] width 8 height 8
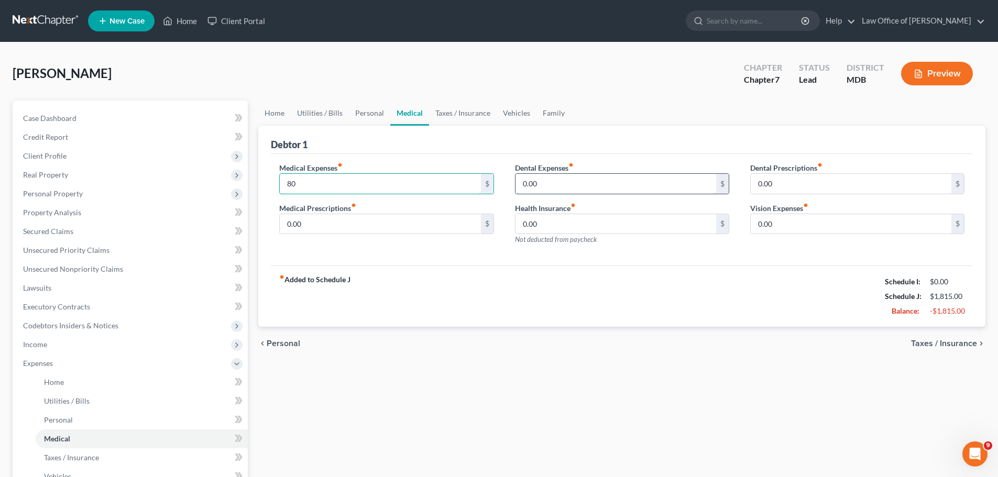
type input "80"
click at [552, 183] on input "0.00" at bounding box center [615, 184] width 201 height 20
type input "40"
click at [320, 224] on input "0.00" at bounding box center [380, 224] width 201 height 20
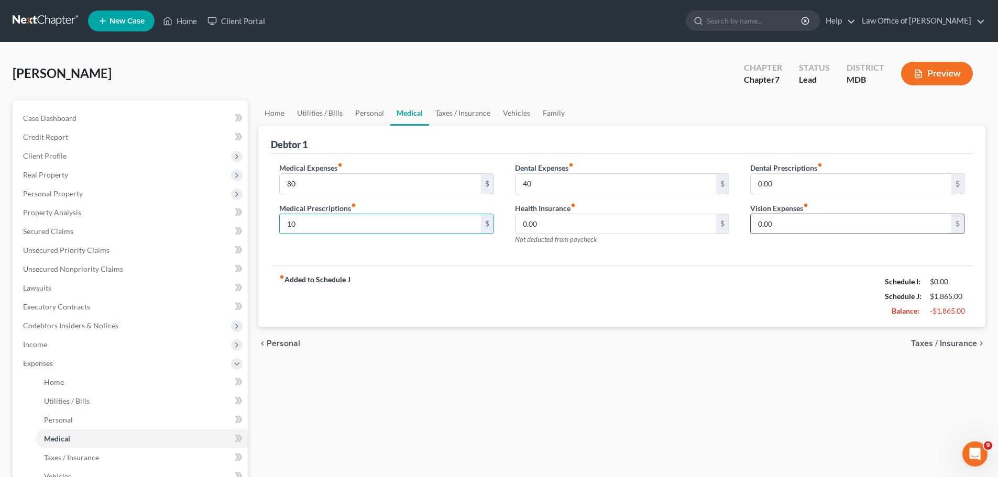
type input "10"
type input "50"
click at [958, 345] on span "Taxes / Insurance" at bounding box center [944, 343] width 66 height 8
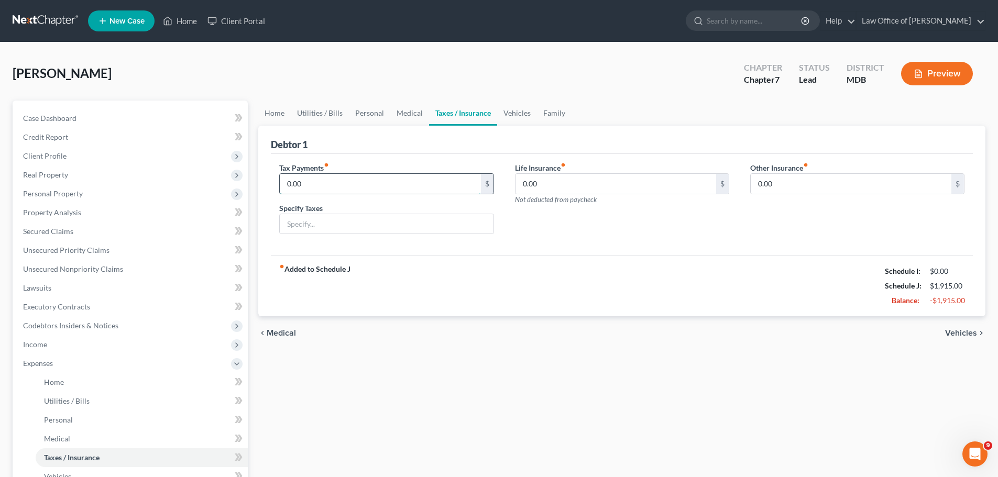
click at [330, 188] on input "0.00" at bounding box center [380, 184] width 201 height 20
type input "120"
click at [972, 333] on span "Vehicles" at bounding box center [961, 333] width 32 height 8
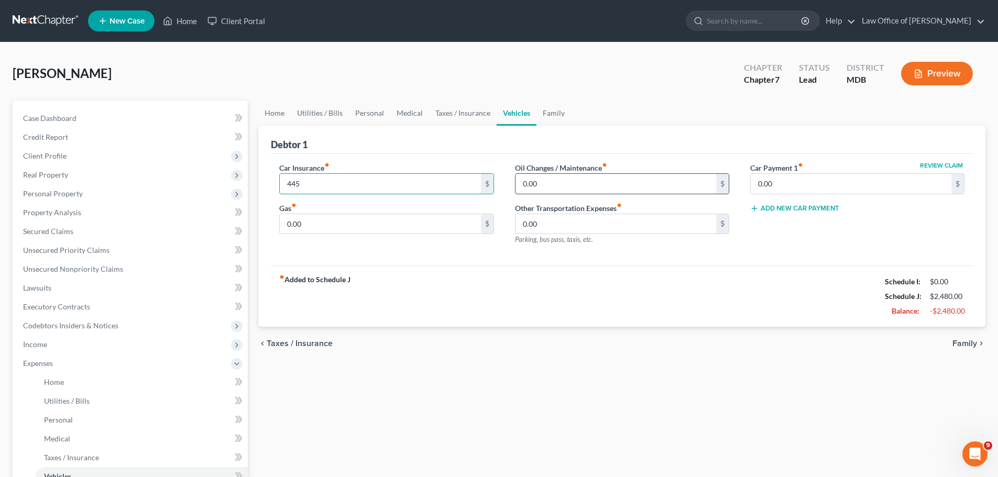
type input "445"
click at [547, 183] on input "0.00" at bounding box center [615, 184] width 201 height 20
type input "100"
click at [815, 186] on input "0.00" at bounding box center [851, 184] width 201 height 20
type input "442"
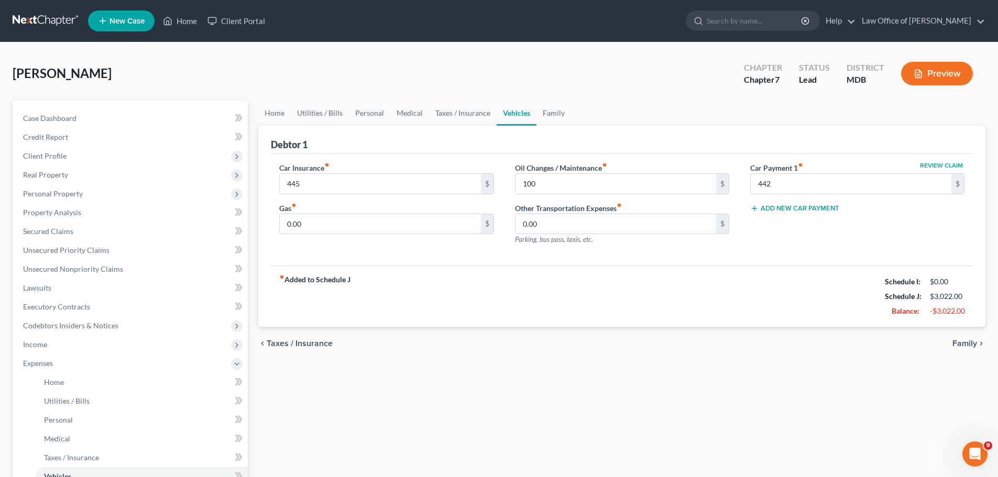
click at [820, 213] on button "Add New Car Payment" at bounding box center [794, 208] width 89 height 8
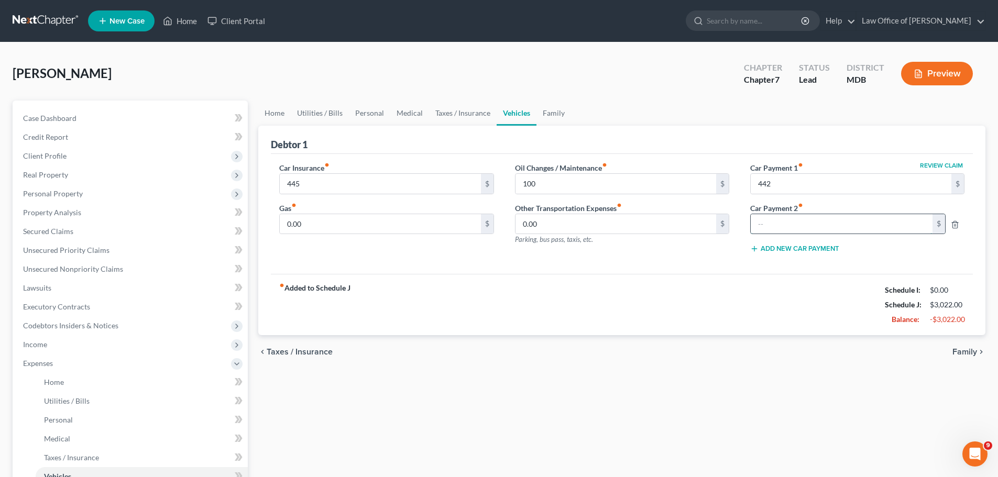
click at [804, 227] on input "text" at bounding box center [842, 224] width 182 height 20
type input "380"
click at [353, 227] on input "0.00" at bounding box center [380, 224] width 201 height 20
type input "300"
click at [975, 354] on span "Family" at bounding box center [964, 352] width 25 height 8
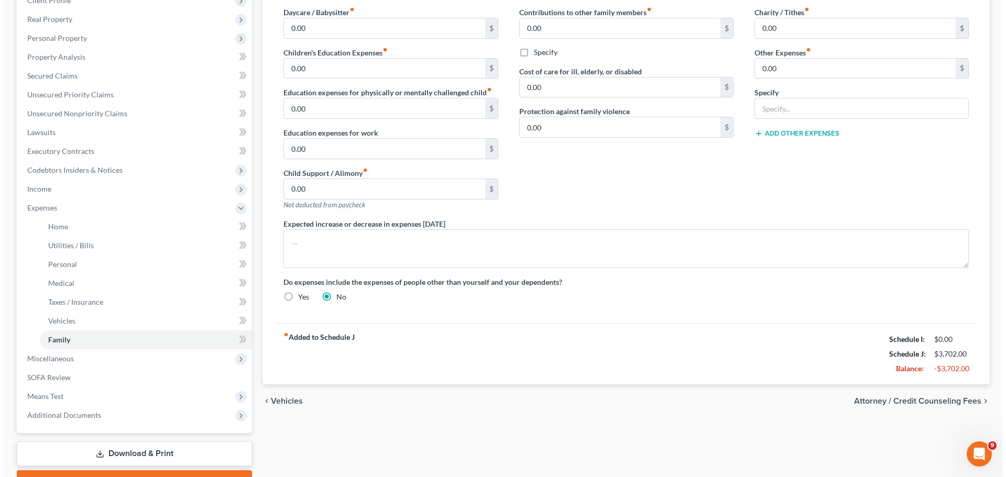
scroll to position [212, 0]
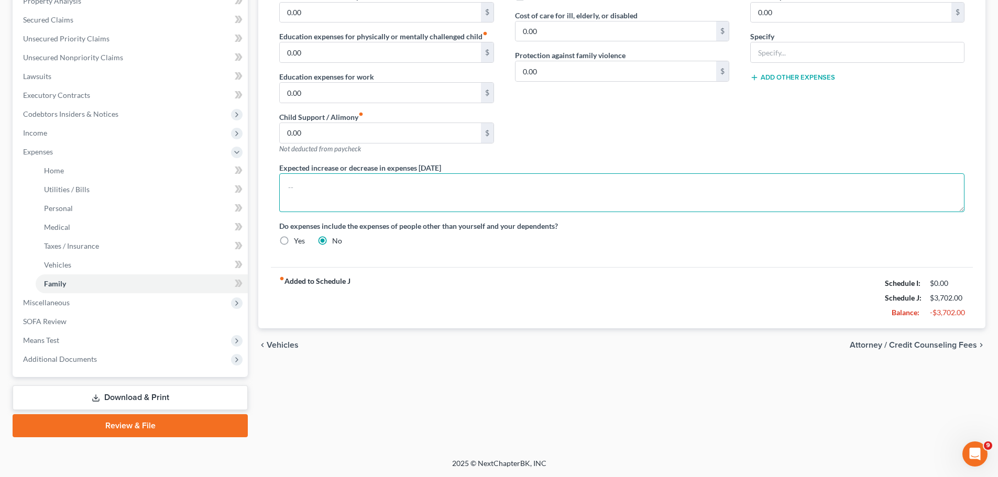
click at [322, 179] on textarea at bounding box center [621, 192] width 685 height 39
type textarea "e"
type textarea "EXPECT EDUCATION EXPENSES TO INCREASE IN FALL 2025 FOR DAUGHTER'S COLLEGE EXPEN…"
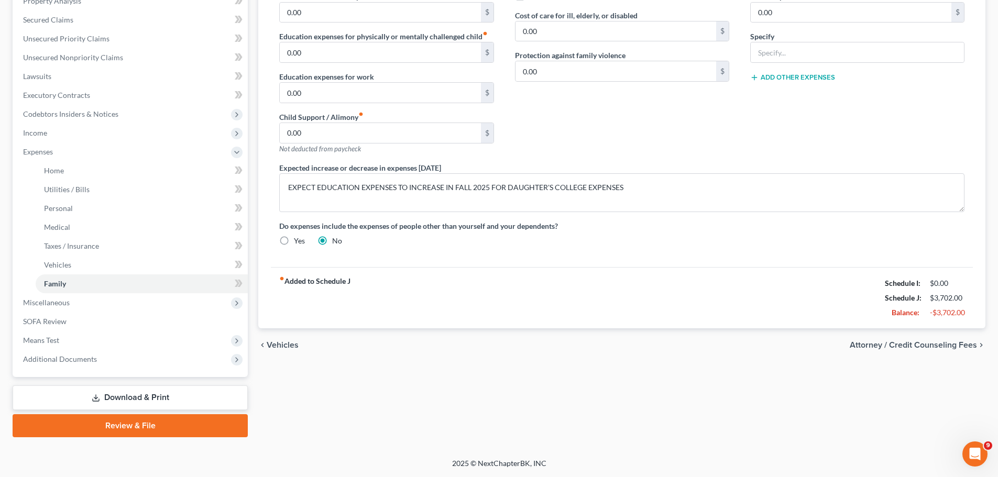
click at [933, 345] on span "Attorney / Credit Counseling Fees" at bounding box center [913, 345] width 127 height 8
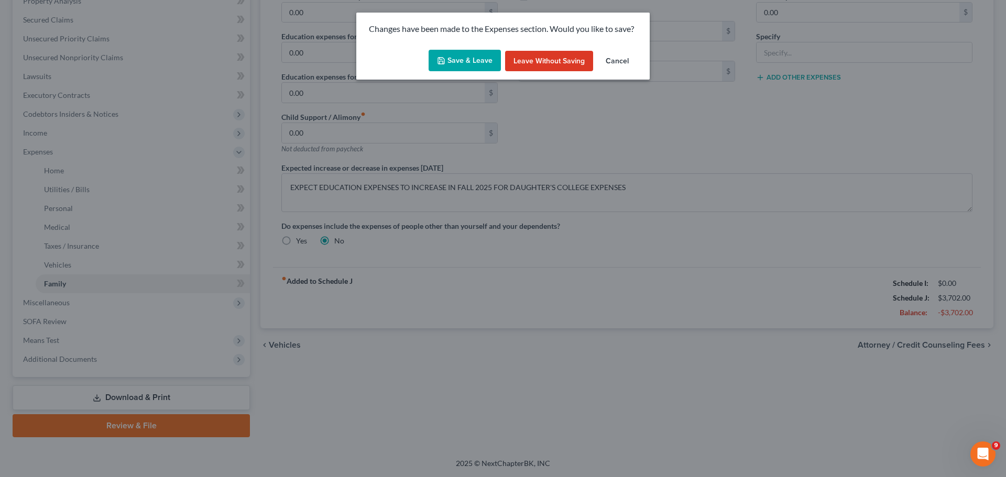
click at [474, 64] on button "Save & Leave" at bounding box center [464, 61] width 72 height 22
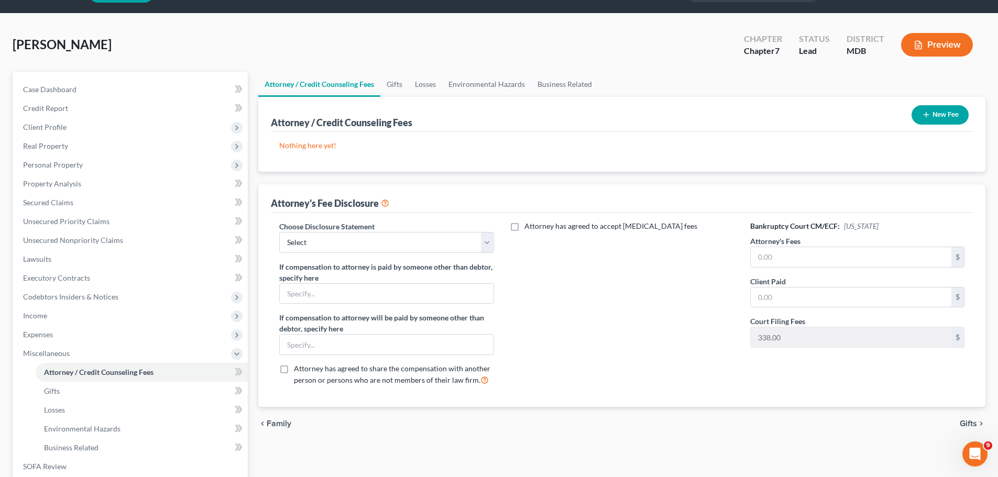
scroll to position [52, 0]
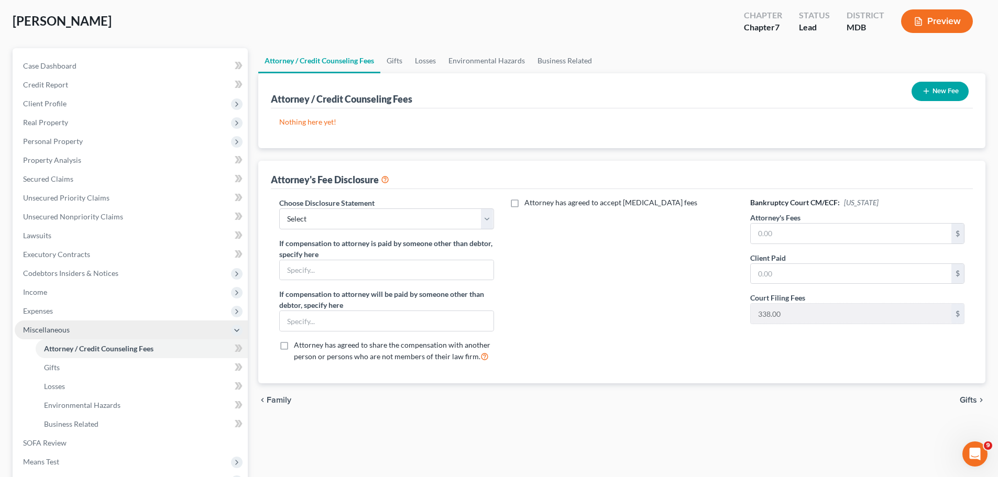
click at [72, 326] on span "Miscellaneous" at bounding box center [131, 330] width 233 height 19
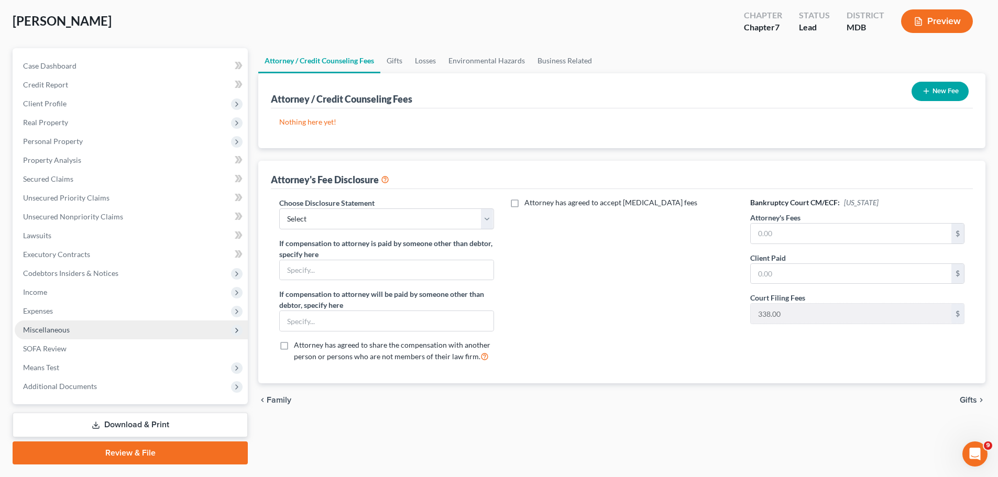
click at [72, 326] on span "Miscellaneous" at bounding box center [131, 330] width 233 height 19
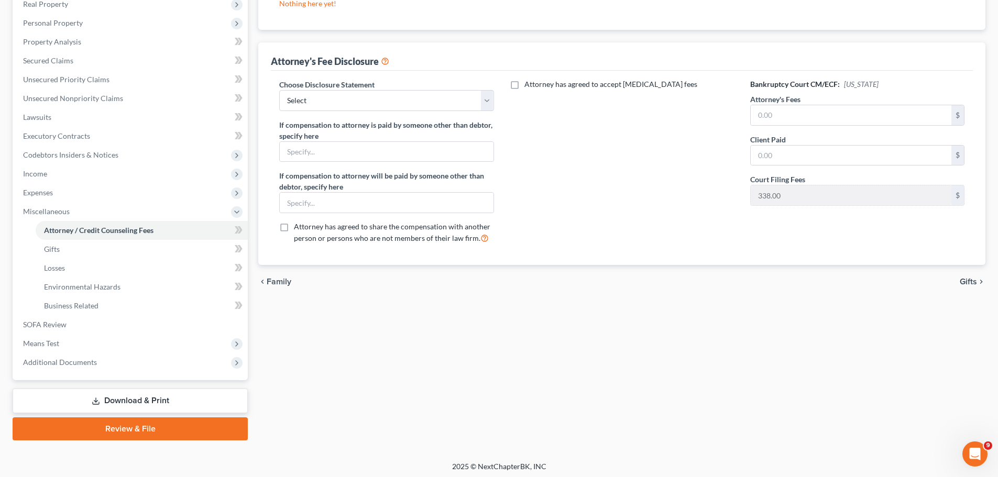
scroll to position [174, 0]
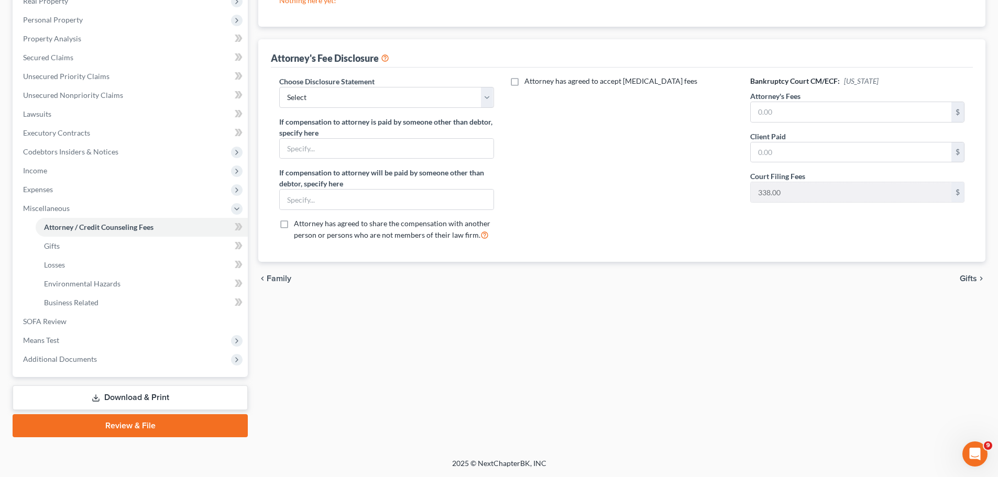
click at [969, 274] on span "Gifts" at bounding box center [968, 278] width 17 height 8
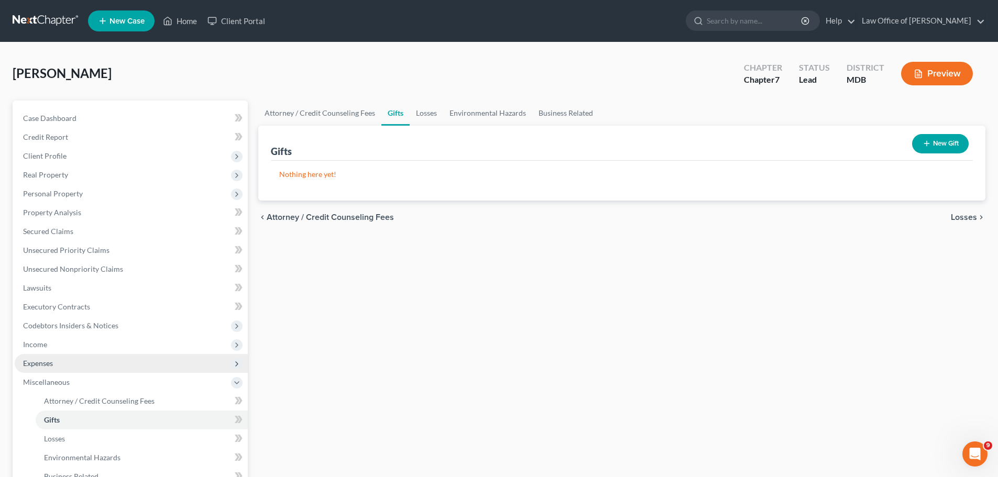
click at [36, 365] on span "Expenses" at bounding box center [38, 363] width 30 height 9
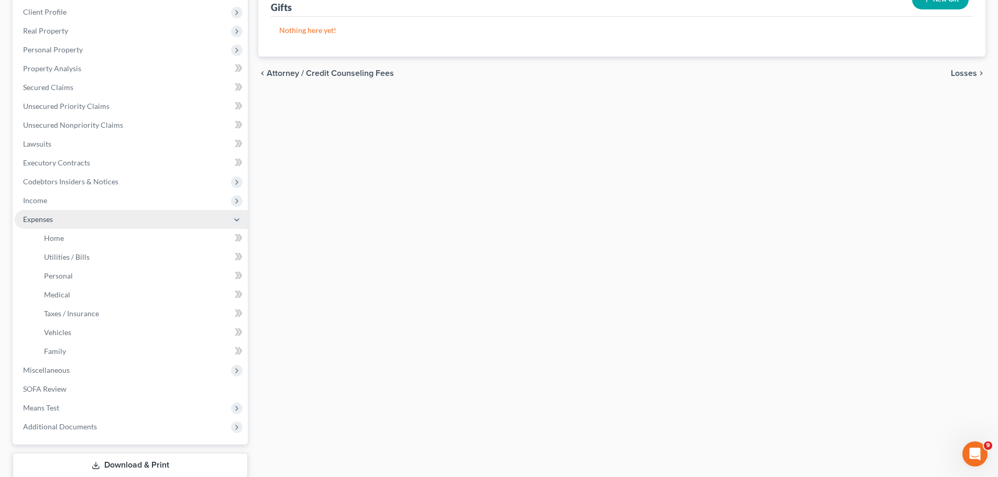
scroll to position [157, 0]
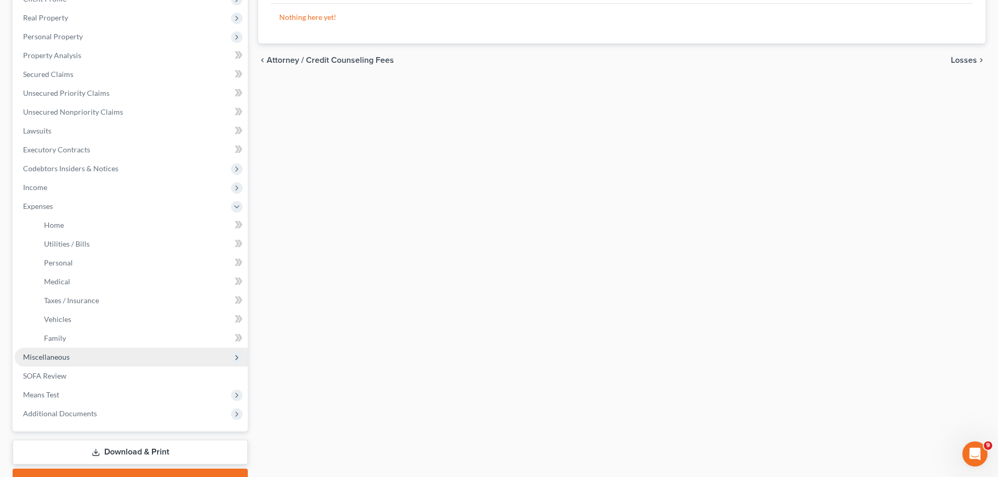
click at [90, 364] on span "Miscellaneous" at bounding box center [131, 357] width 233 height 19
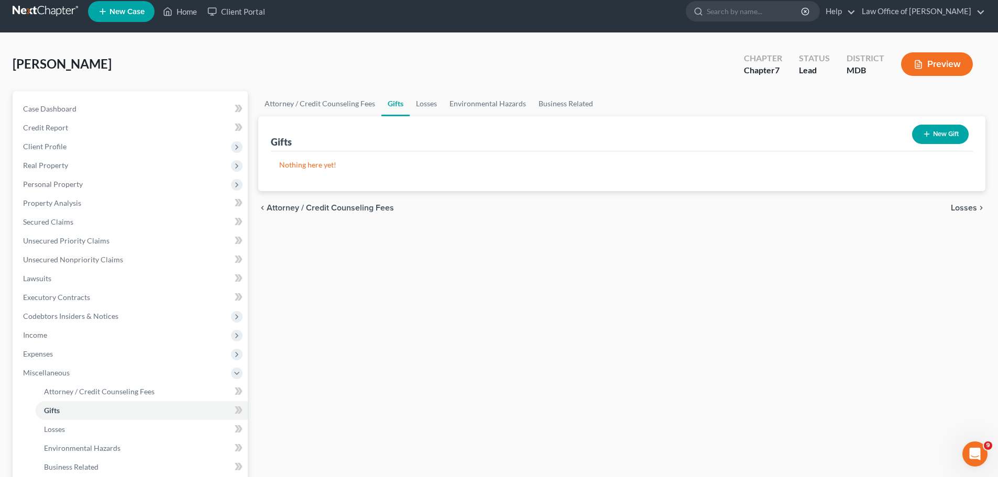
scroll to position [0, 0]
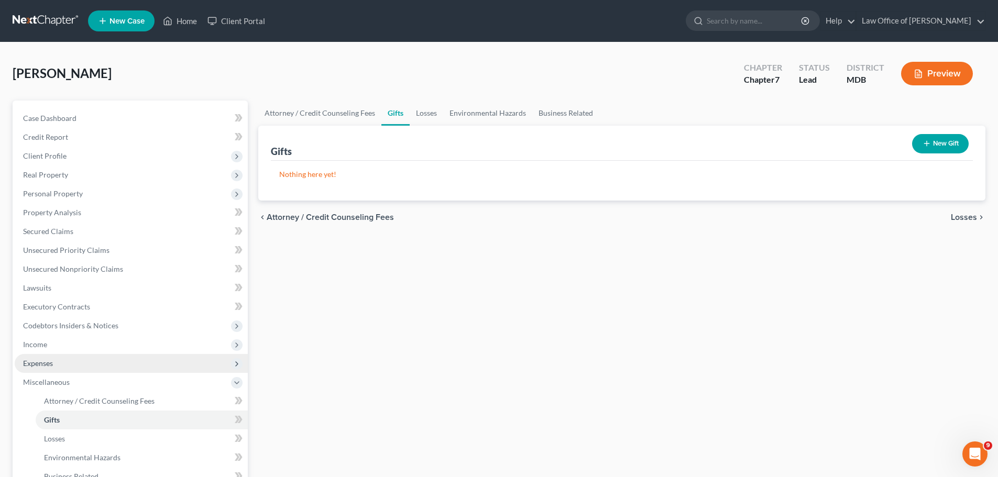
click at [34, 359] on span "Expenses" at bounding box center [38, 363] width 30 height 9
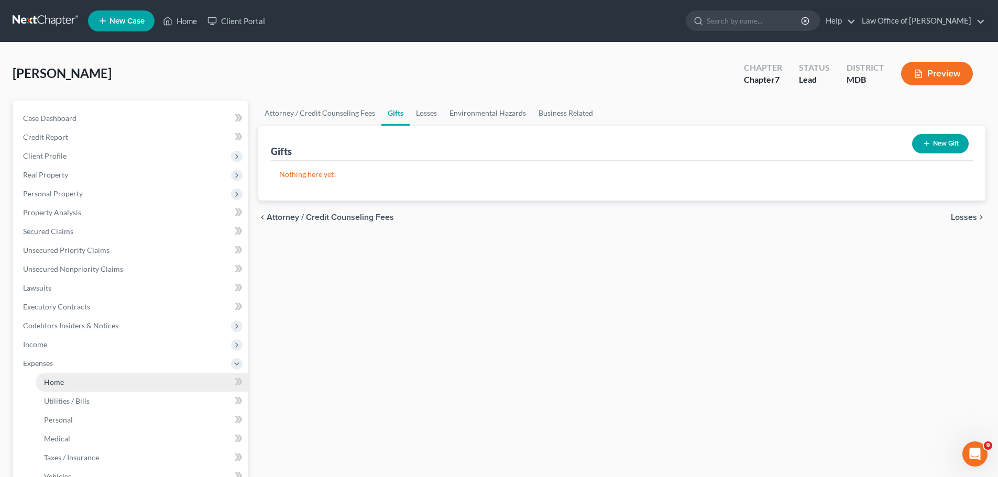
click at [118, 380] on link "Home" at bounding box center [142, 382] width 212 height 19
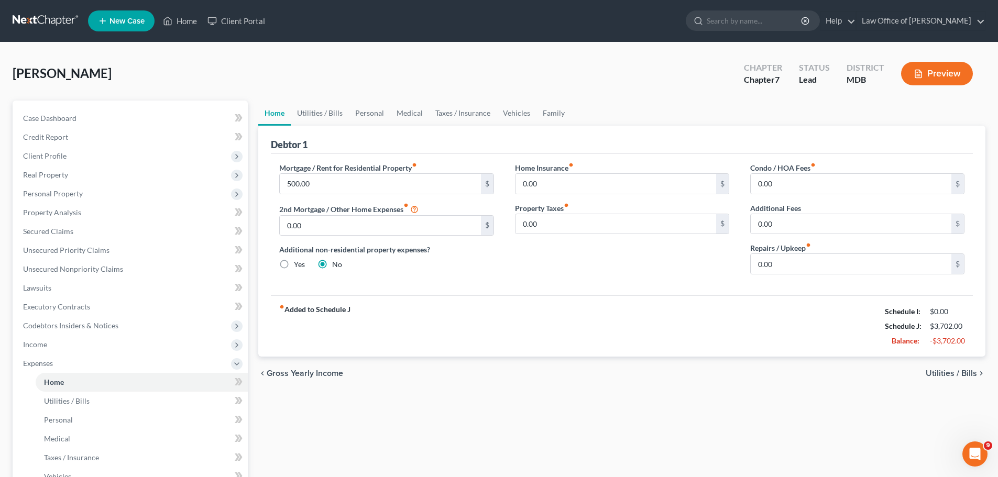
click at [946, 377] on span "Utilities / Bills" at bounding box center [951, 373] width 51 height 8
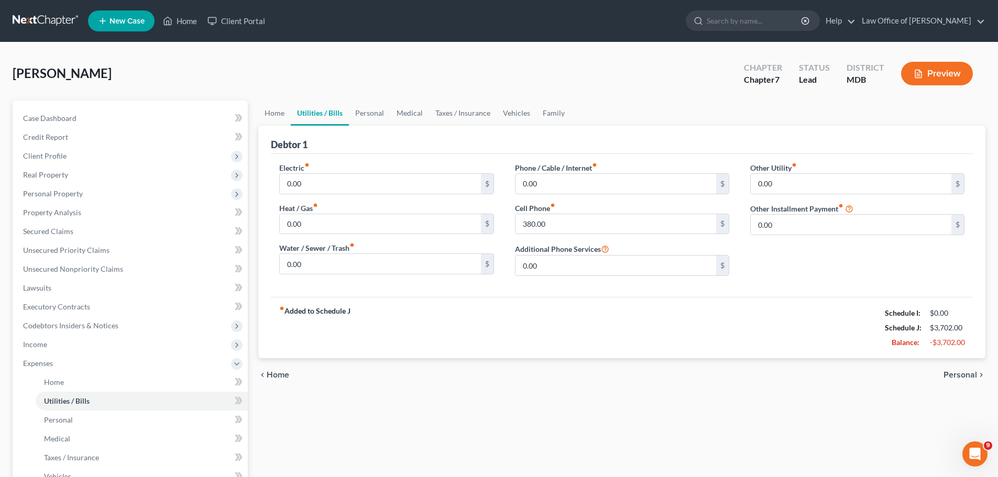
click at [946, 377] on span "Personal" at bounding box center [960, 375] width 34 height 8
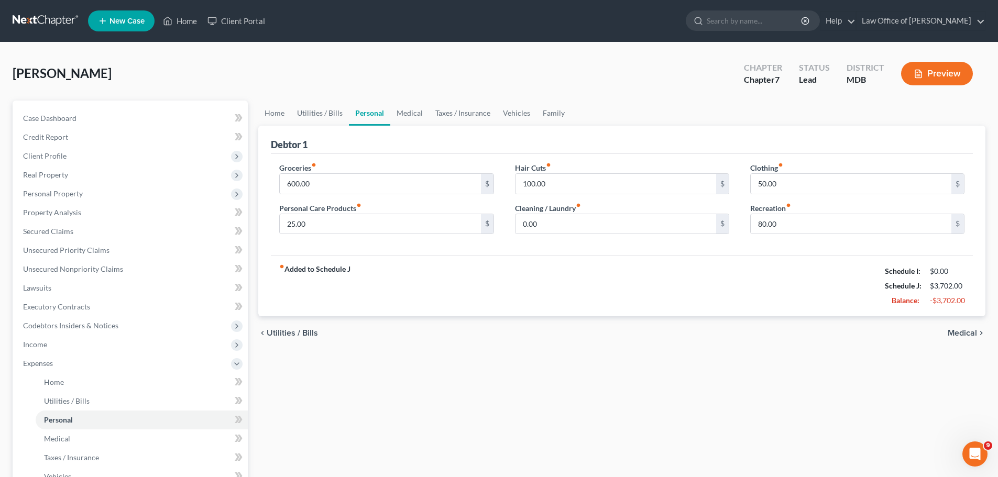
click at [946, 377] on div "Home Utilities / Bills Personal Medical Taxes / Insurance Vehicles Family Debto…" at bounding box center [622, 375] width 738 height 548
click at [957, 333] on span "Medical" at bounding box center [962, 333] width 29 height 8
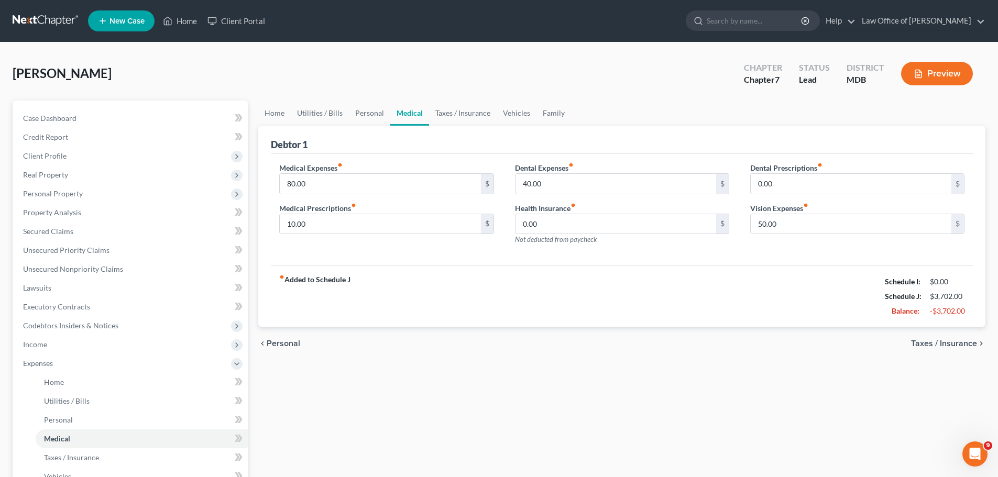
click at [957, 333] on div "chevron_left Personal Taxes / Insurance chevron_right" at bounding box center [621, 344] width 727 height 34
click at [951, 346] on span "Taxes / Insurance" at bounding box center [944, 343] width 66 height 8
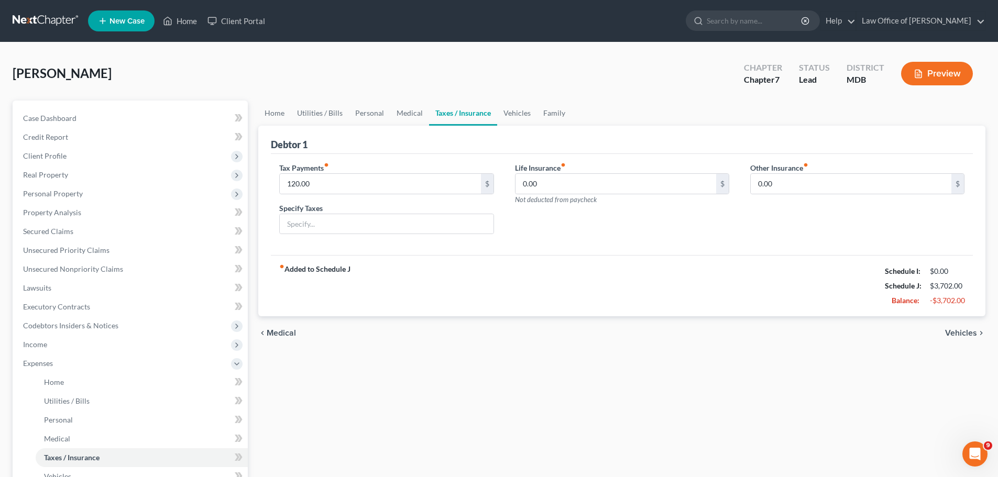
click at [960, 334] on span "Vehicles" at bounding box center [961, 333] width 32 height 8
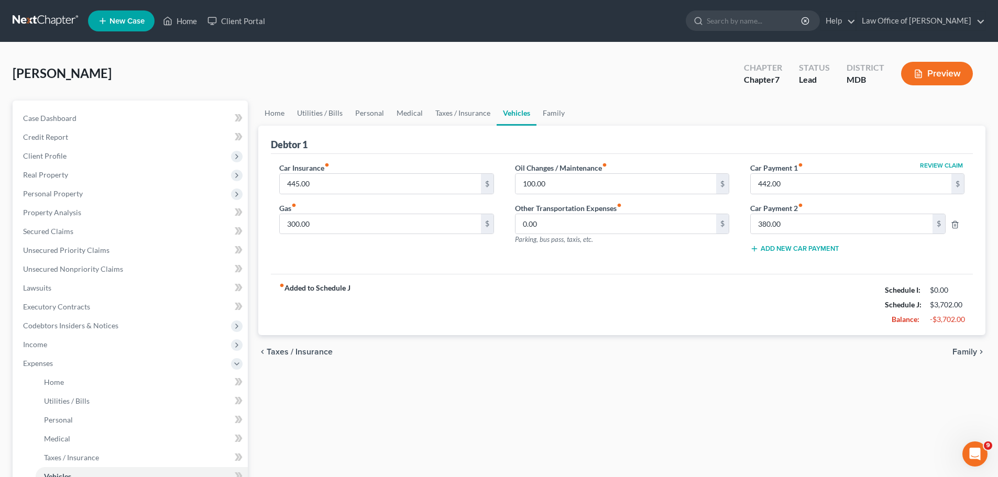
click at [960, 353] on span "Family" at bounding box center [964, 352] width 25 height 8
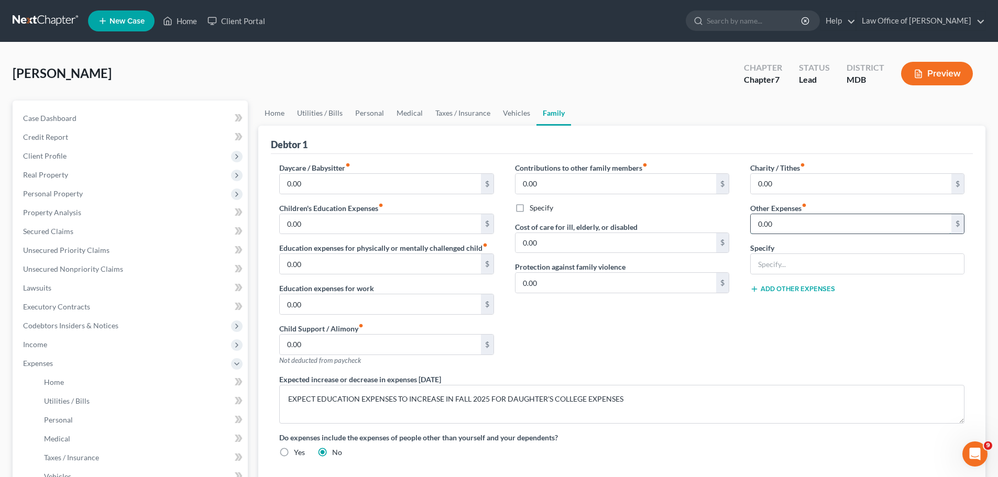
click at [793, 230] on input "0.00" at bounding box center [851, 224] width 201 height 20
type input "160"
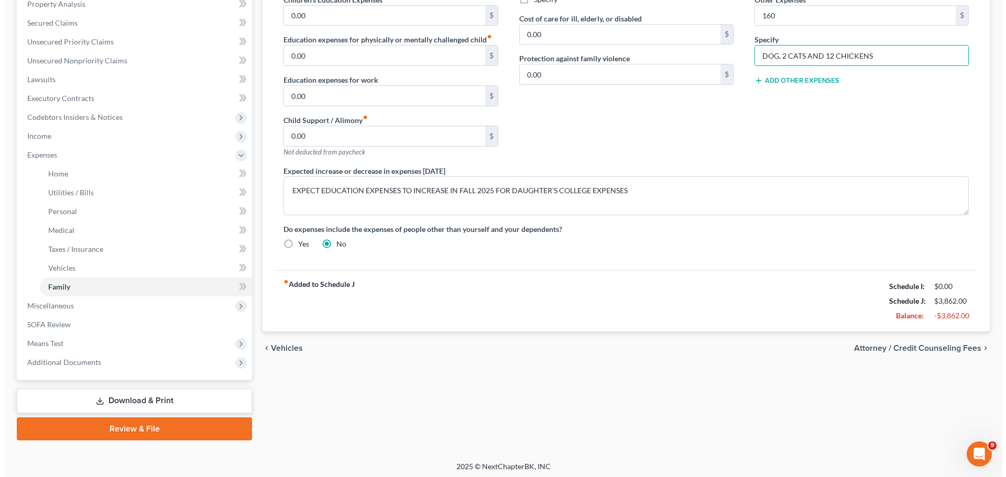
scroll to position [210, 0]
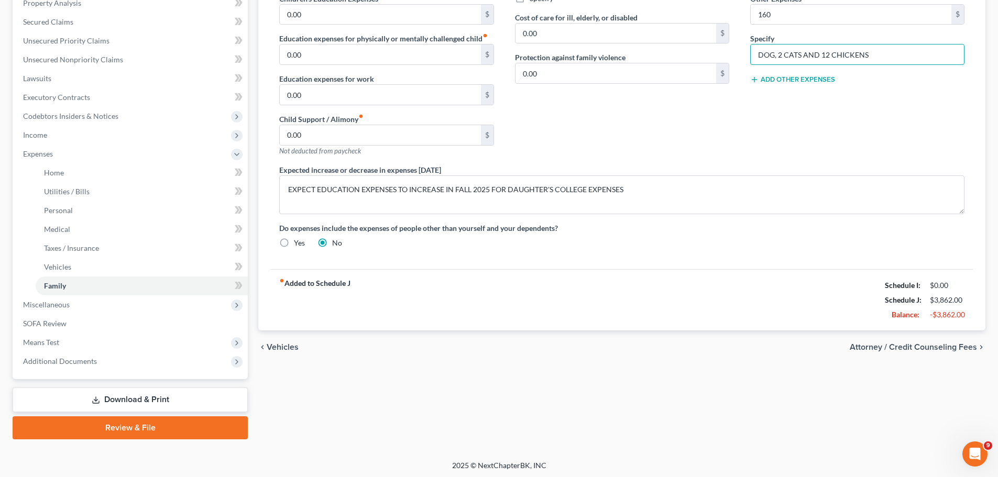
type input "DOG, 2 CATS AND 12 CHICKENS"
click at [919, 349] on span "Attorney / Credit Counseling Fees" at bounding box center [913, 347] width 127 height 8
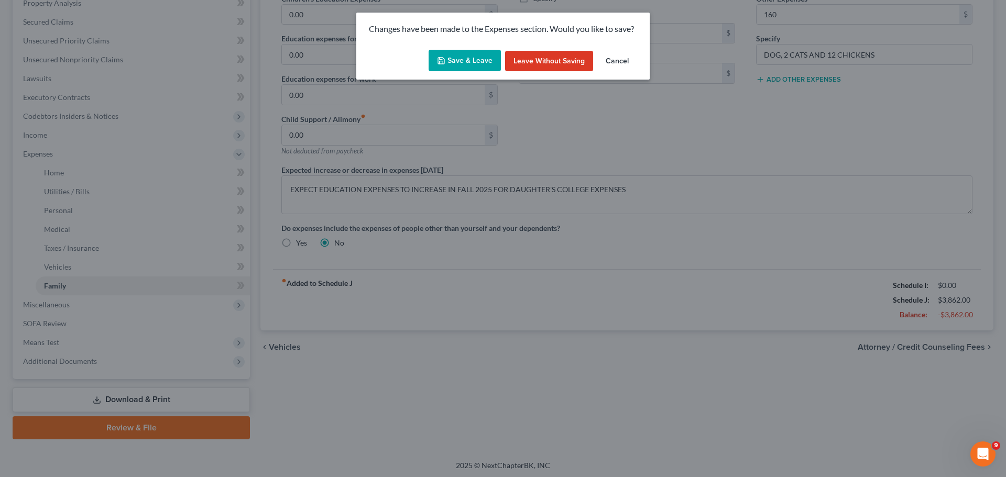
click at [466, 63] on button "Save & Leave" at bounding box center [464, 61] width 72 height 22
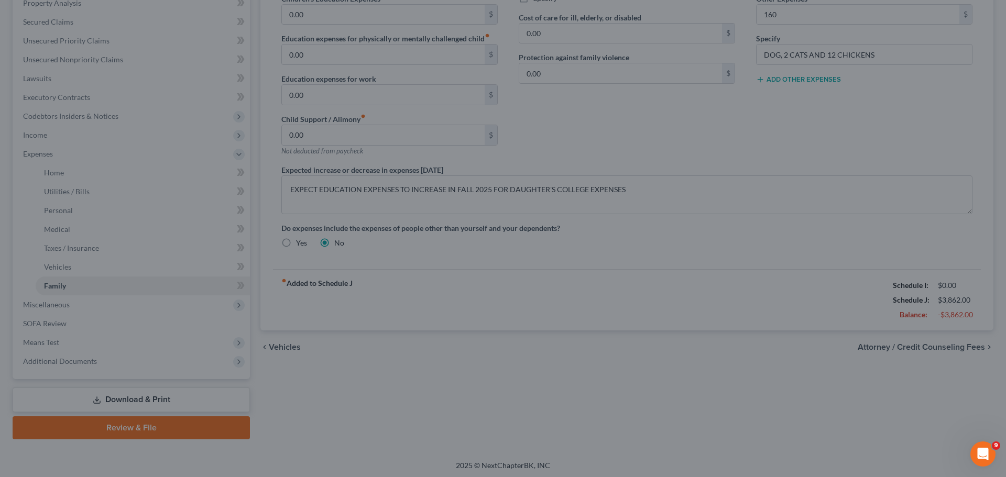
type input "160.00"
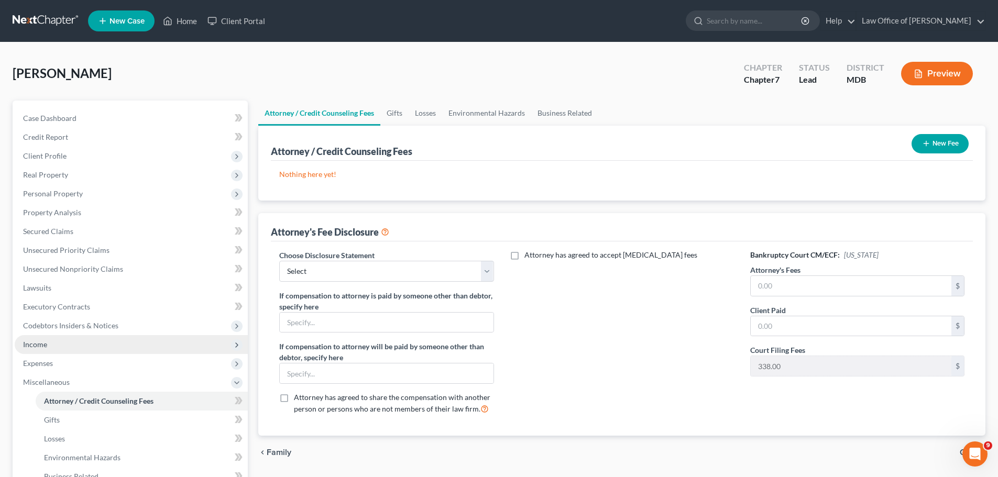
click at [46, 346] on span "Income" at bounding box center [35, 344] width 24 height 9
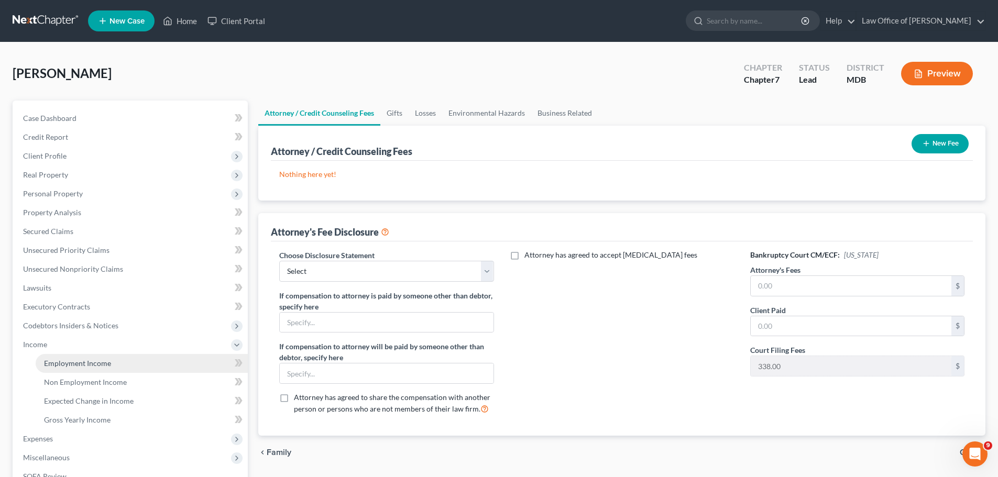
click at [111, 368] on link "Employment Income" at bounding box center [142, 363] width 212 height 19
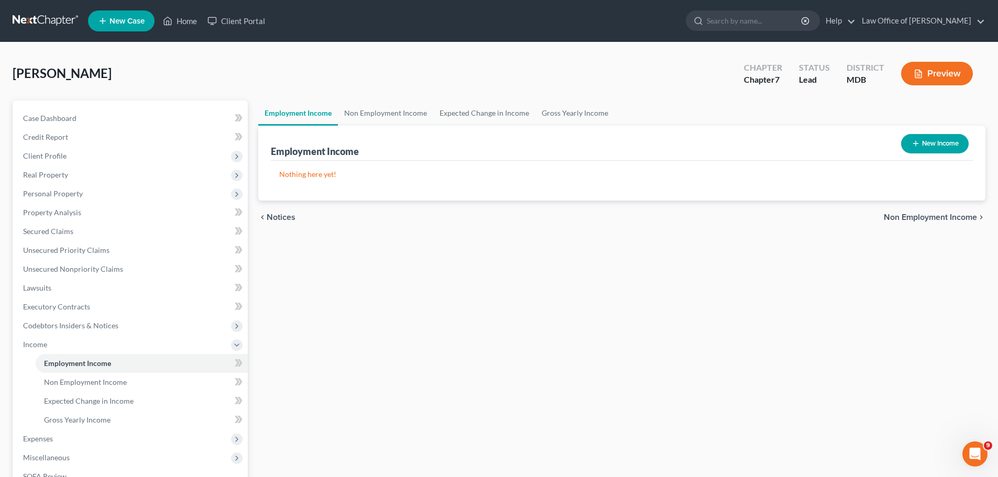
click at [931, 138] on button "New Income" at bounding box center [935, 143] width 68 height 19
select select "0"
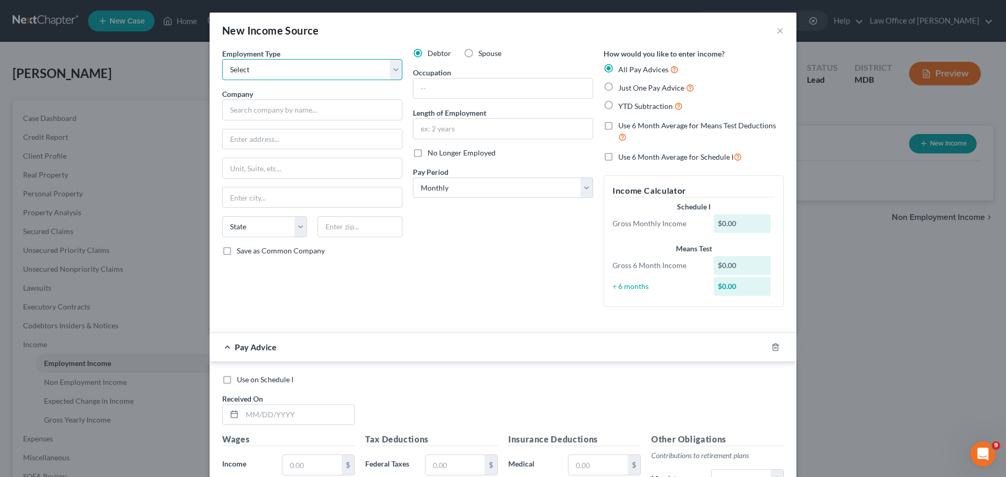
click at [398, 64] on select "Select Full or [DEMOGRAPHIC_DATA] Employment Self Employment" at bounding box center [312, 69] width 180 height 21
select select "0"
click at [222, 59] on select "Select Full or [DEMOGRAPHIC_DATA] Employment Self Employment" at bounding box center [312, 69] width 180 height 21
click at [453, 91] on input "text" at bounding box center [502, 89] width 179 height 20
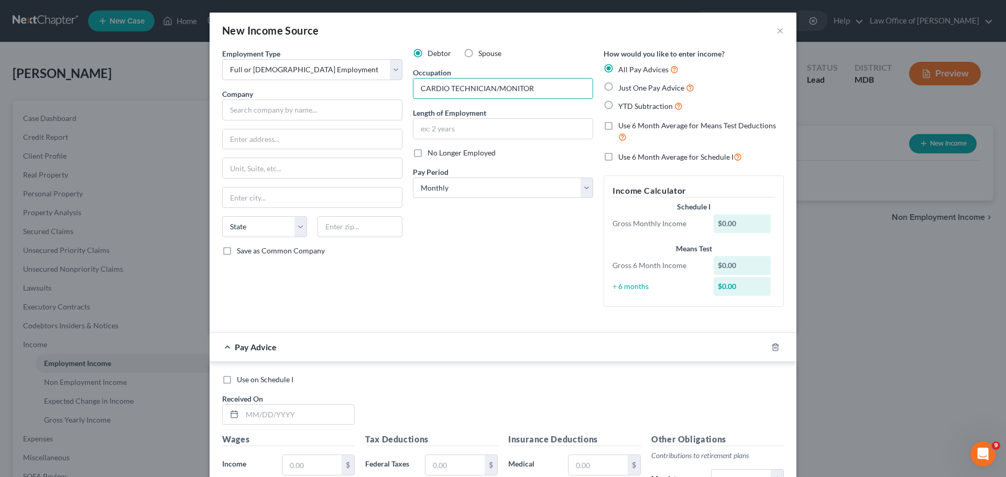
type input "CARDIO TECHNICIAN/MONITOR"
click at [618, 83] on label "Just One Pay Advice" at bounding box center [656, 88] width 76 height 12
click at [622, 83] on input "Just One Pay Advice" at bounding box center [625, 85] width 7 height 7
radio input "true"
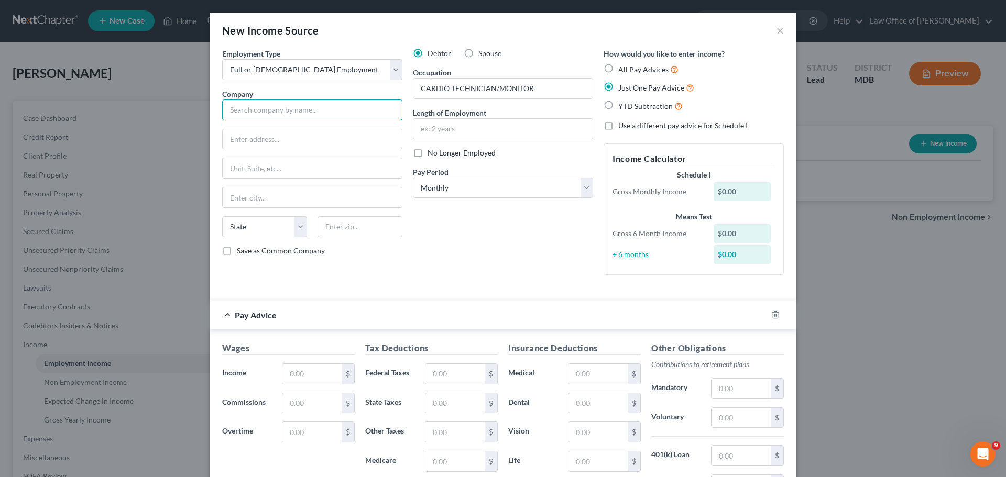
click at [283, 116] on input "text" at bounding box center [312, 110] width 180 height 21
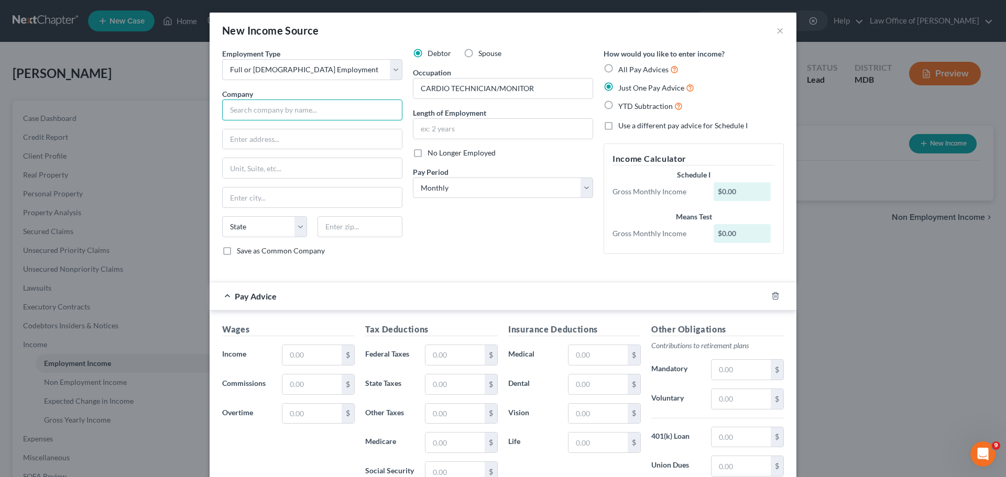
type input "c"
type input "[PERSON_NAME][GEOGRAPHIC_DATA]"
click at [479, 128] on input "text" at bounding box center [502, 129] width 179 height 20
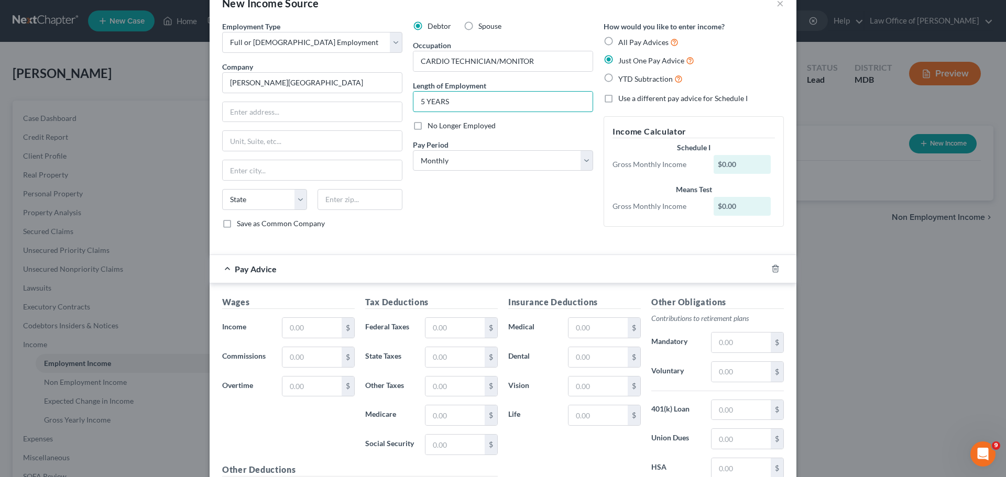
scroll to position [52, 0]
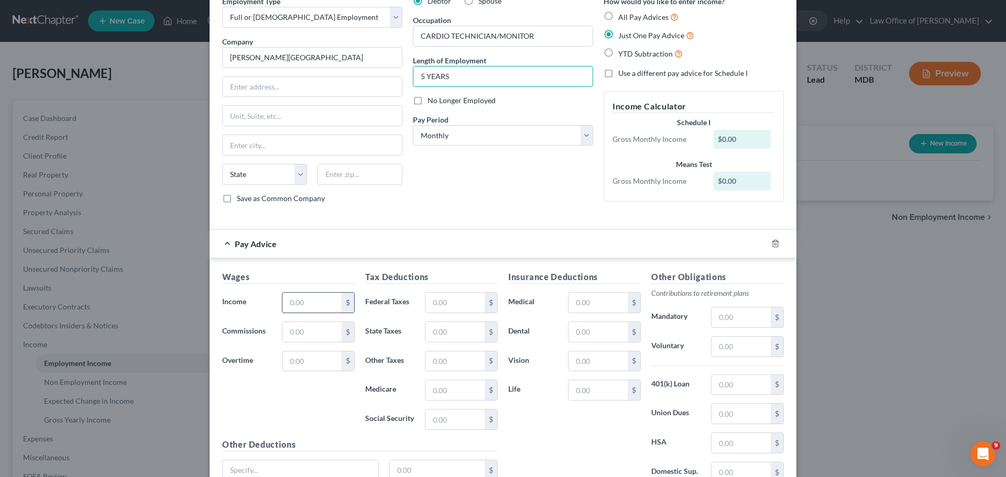
type input "5 YEARS"
click at [315, 305] on input "text" at bounding box center [311, 303] width 59 height 20
type input "1,904"
click at [437, 301] on input "text" at bounding box center [454, 303] width 59 height 20
click at [442, 326] on input "text" at bounding box center [454, 332] width 59 height 20
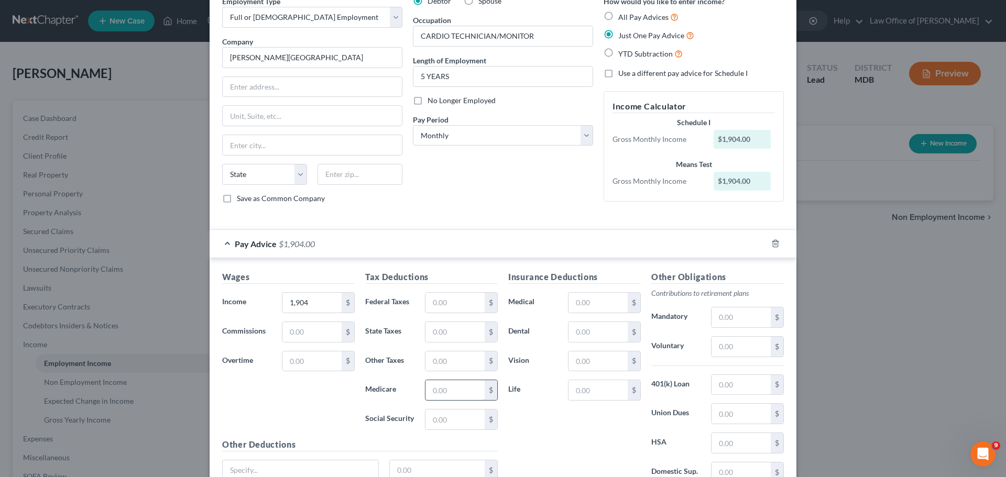
click at [437, 392] on input "text" at bounding box center [454, 390] width 59 height 20
type input "26.66"
click at [453, 421] on input "text" at bounding box center [454, 420] width 59 height 20
type input "113.99"
click at [455, 334] on input "text" at bounding box center [454, 332] width 59 height 20
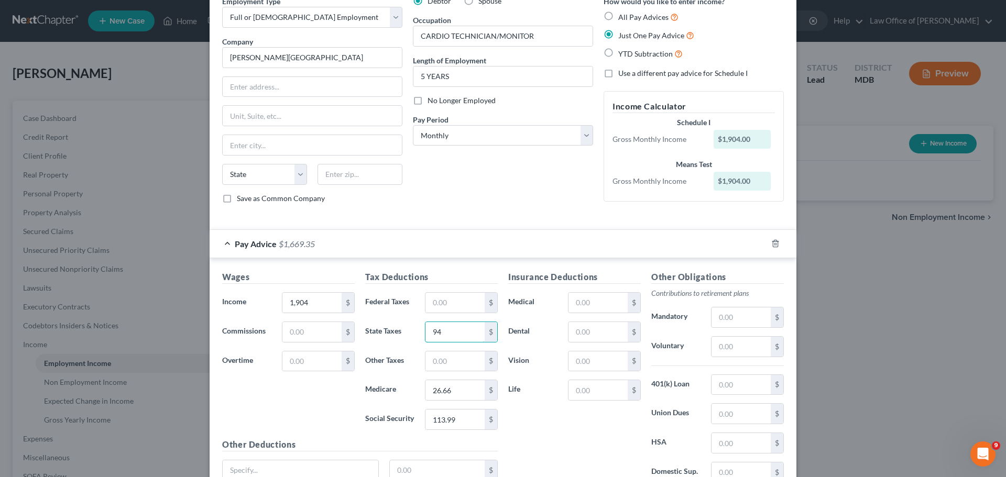
type input "94"
click at [273, 397] on div "Wages Income * 1,904 $ Commissions $ Overtime $" at bounding box center [288, 355] width 143 height 168
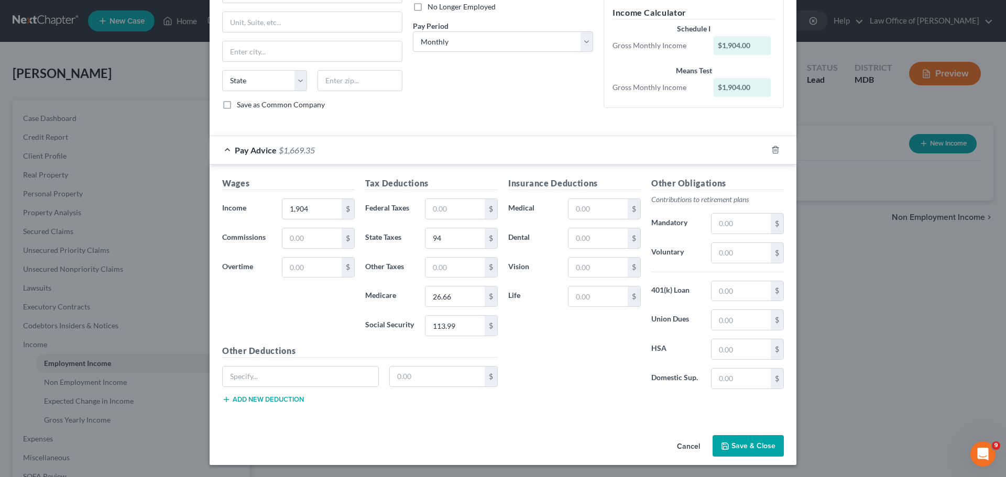
scroll to position [147, 0]
click at [258, 377] on input "text" at bounding box center [301, 376] width 156 height 20
type input "403b"
click at [439, 377] on input "text" at bounding box center [437, 376] width 95 height 20
type input "38"
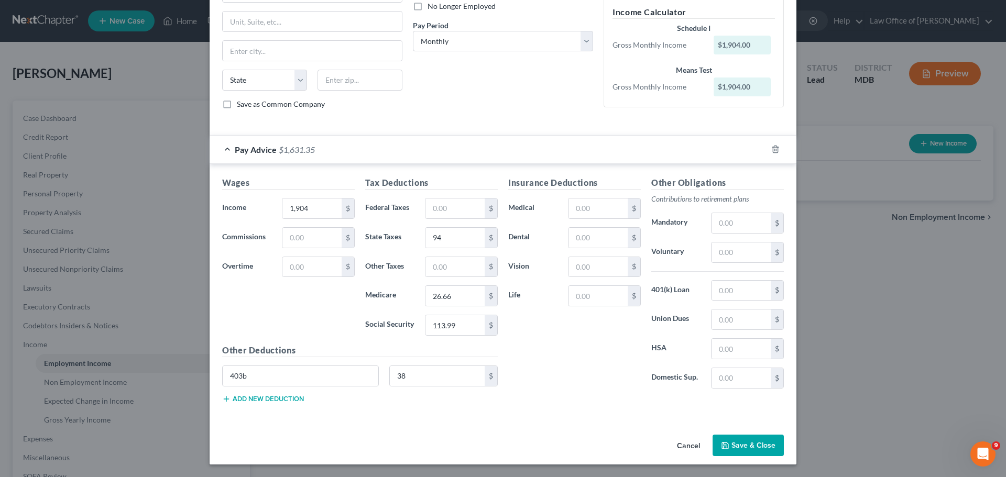
click at [394, 434] on div "Cancel Save & Close" at bounding box center [503, 448] width 587 height 35
click at [273, 401] on button "Add new deduction" at bounding box center [263, 399] width 82 height 8
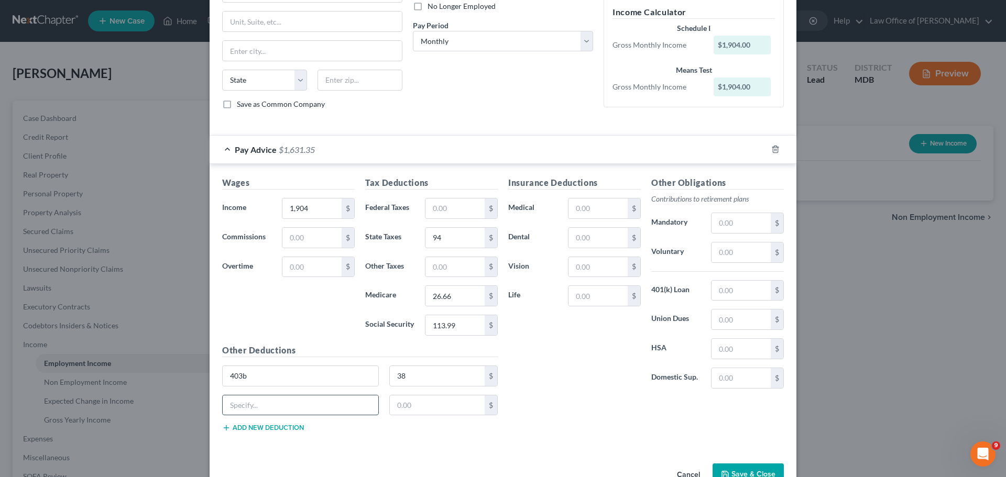
click at [270, 409] on input "text" at bounding box center [301, 405] width 156 height 20
type input "FSA"
click at [406, 404] on input "text" at bounding box center [437, 405] width 95 height 20
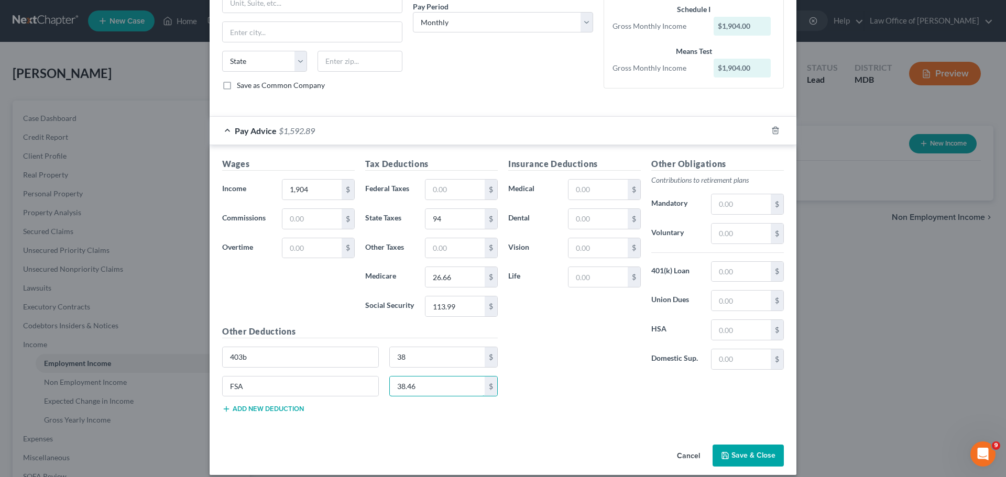
scroll to position [176, 0]
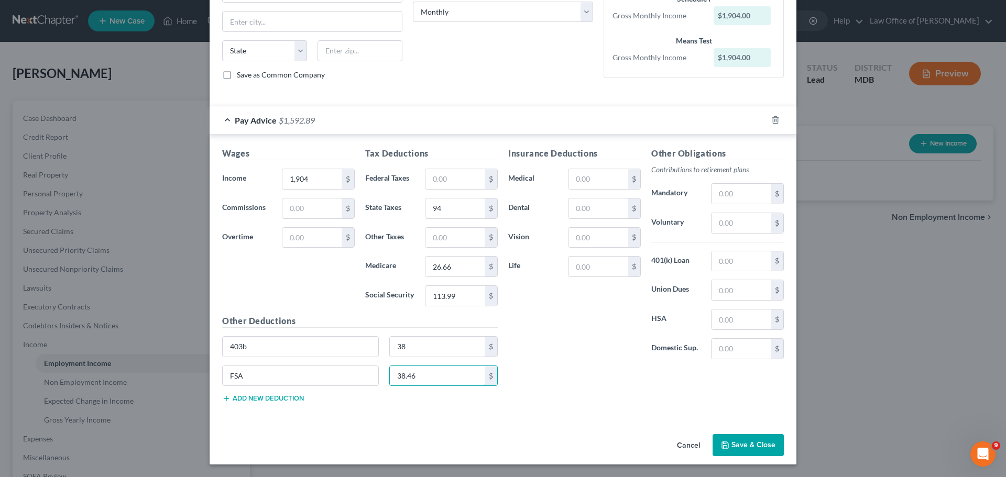
type input "38.46"
click at [225, 401] on icon "button" at bounding box center [226, 398] width 8 height 8
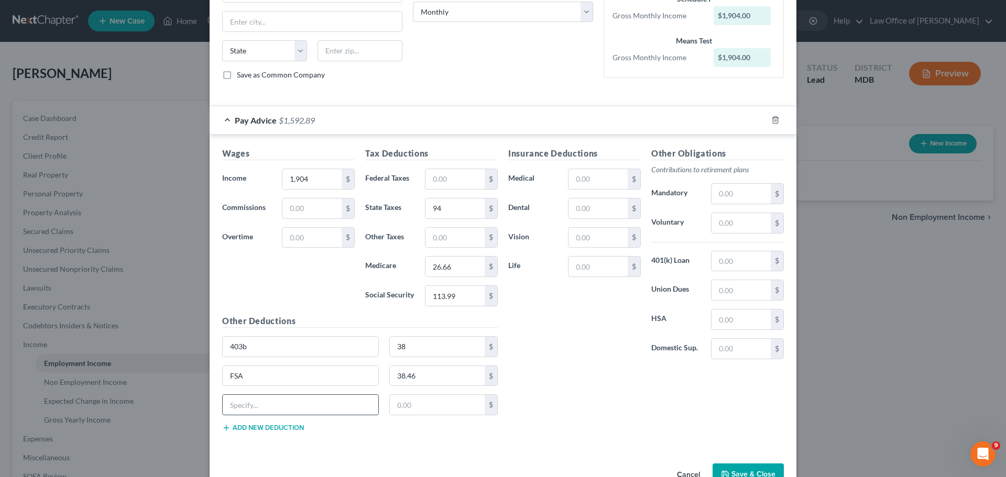
click at [271, 406] on input "text" at bounding box center [301, 405] width 156 height 20
click at [602, 210] on input "text" at bounding box center [597, 209] width 59 height 20
type input "21.93"
click at [579, 240] on input "text" at bounding box center [597, 238] width 59 height 20
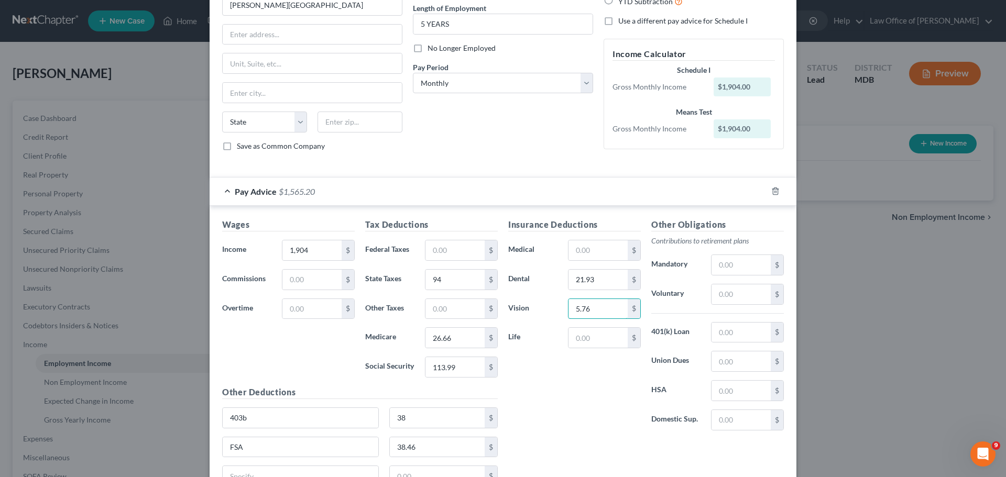
scroll to position [157, 0]
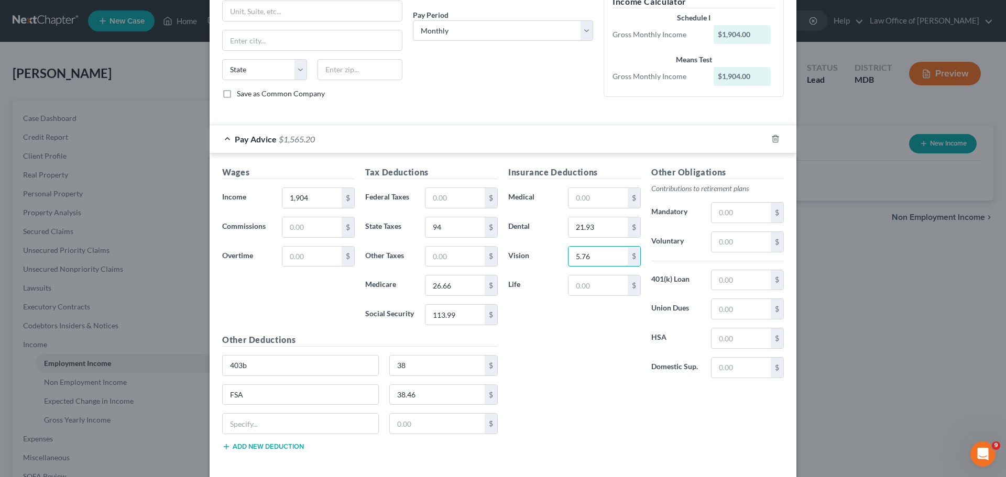
type input "5.76"
drag, startPoint x: 294, startPoint y: 449, endPoint x: 279, endPoint y: 427, distance: 26.4
click at [279, 427] on div "Other Deductions 403b 38 $ FSA 38.46 $ $ Add new deduction" at bounding box center [360, 397] width 286 height 126
click at [265, 423] on input "text" at bounding box center [301, 424] width 156 height 20
type input "LEGAL"
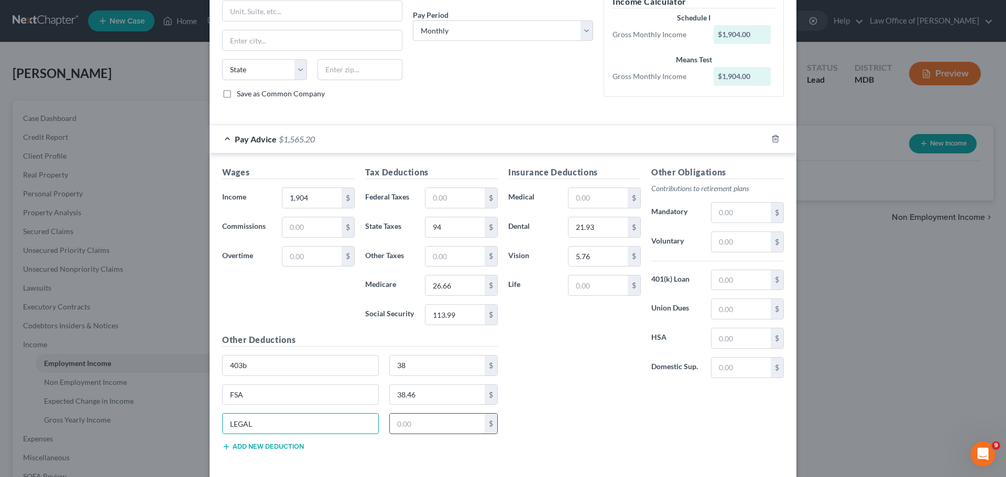
click at [429, 425] on input "text" at bounding box center [437, 424] width 95 height 20
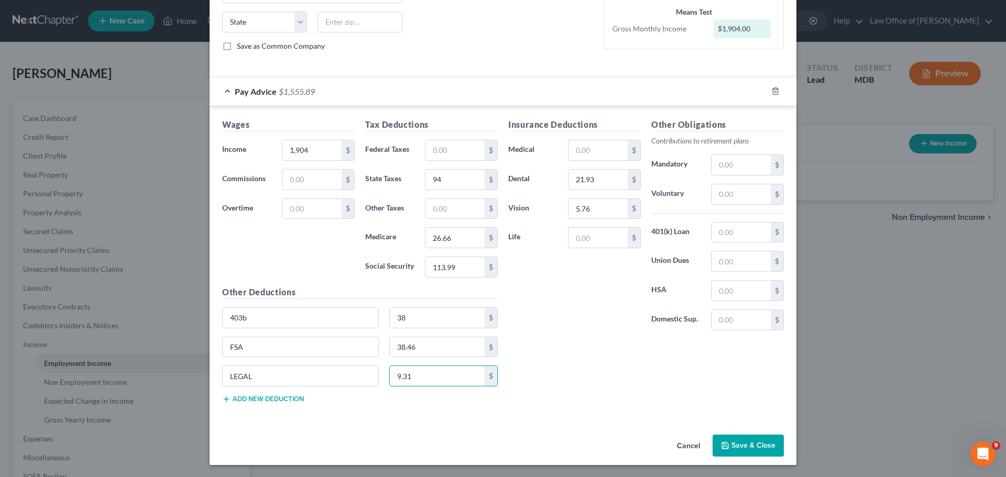
scroll to position [205, 0]
type input "9.31"
click at [259, 399] on button "Add new deduction" at bounding box center [263, 398] width 82 height 8
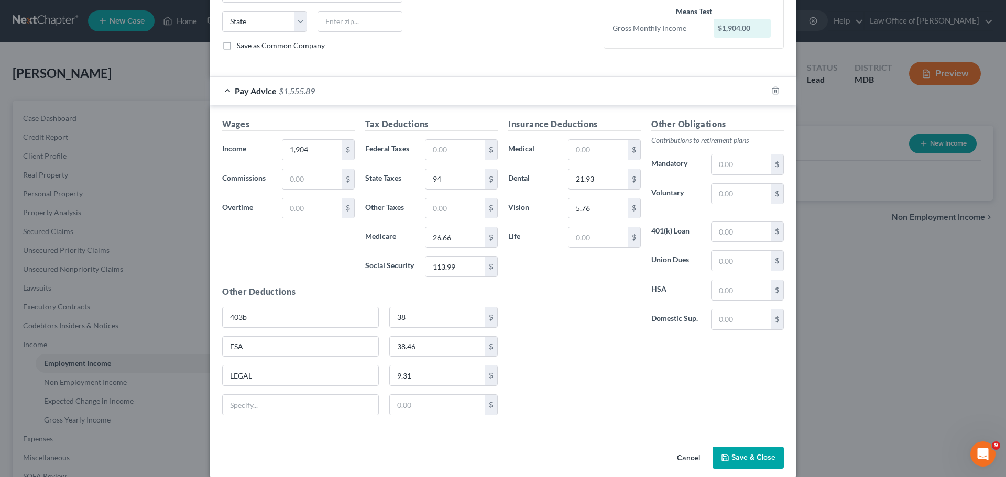
scroll to position [218, 0]
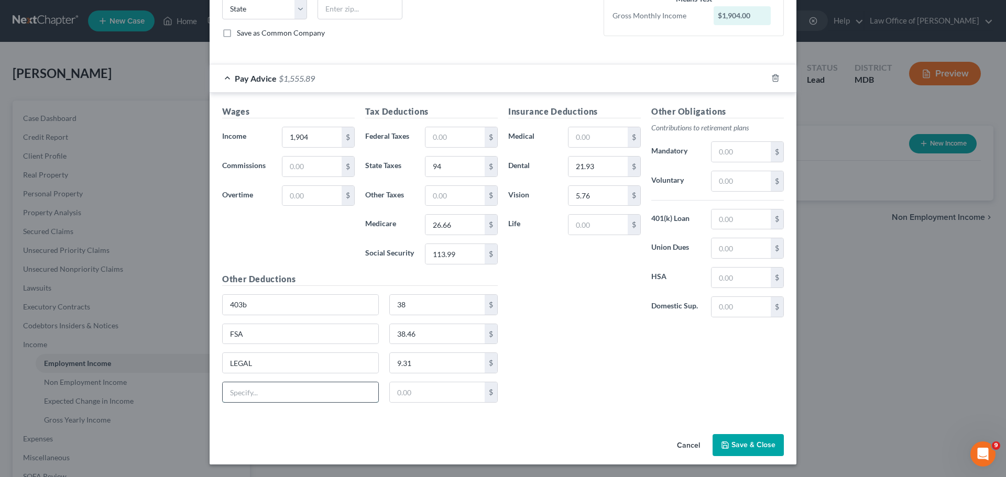
click at [254, 391] on input "text" at bounding box center [301, 392] width 156 height 20
type input "h"
type input "HOSP CAFETERIA"
type input "100"
click at [517, 399] on div "Insurance Deductions Medical $ Dental 21.93 $ Vision 5.76 $ Life $ Other Obliga…" at bounding box center [646, 258] width 286 height 306
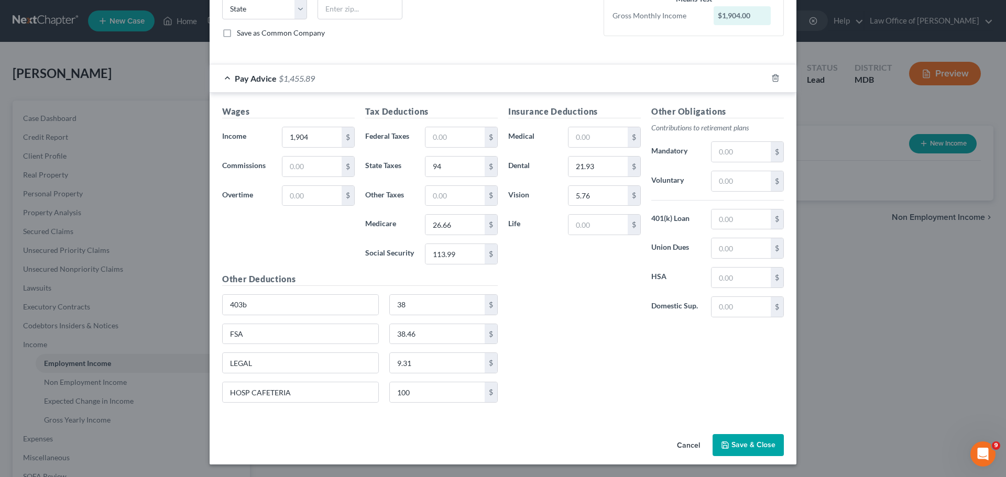
click at [599, 372] on div "Insurance Deductions Medical $ Dental 21.93 $ Vision 5.76 $ Life $ Other Obliga…" at bounding box center [646, 258] width 286 height 306
click at [733, 150] on input "text" at bounding box center [740, 152] width 59 height 20
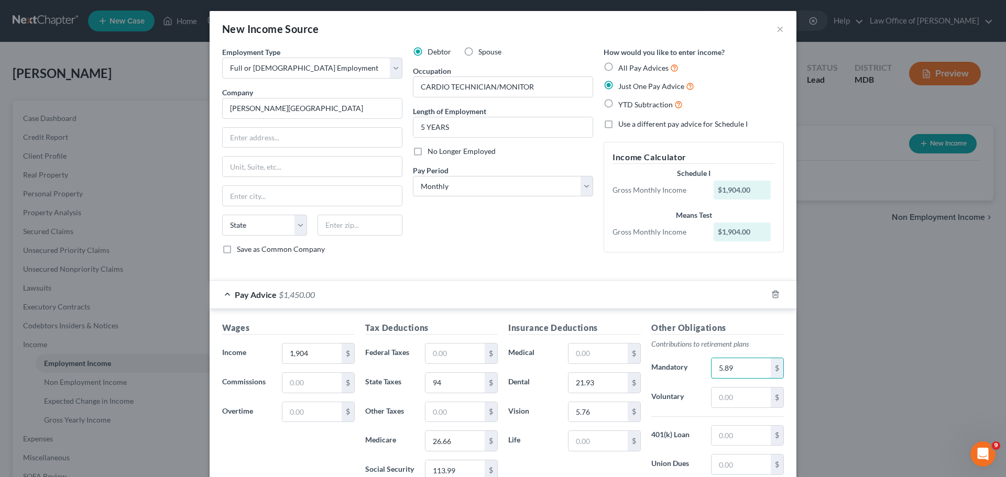
scroll to position [0, 0]
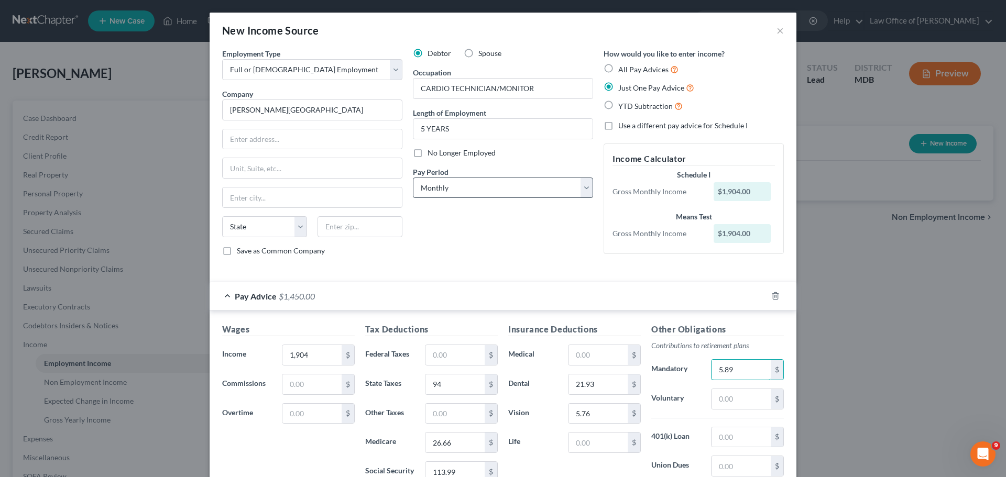
type input "5.89"
click at [546, 190] on select "Select Monthly Twice Monthly Every Other Week Weekly" at bounding box center [503, 188] width 180 height 21
select select "2"
click at [413, 178] on select "Select Monthly Twice Monthly Every Other Week Weekly" at bounding box center [503, 188] width 180 height 21
click at [508, 238] on div "Debtor Spouse Occupation CARDIO TECHNICIAN/MONITOR Length of Employment 5 YEARS…" at bounding box center [503, 156] width 191 height 216
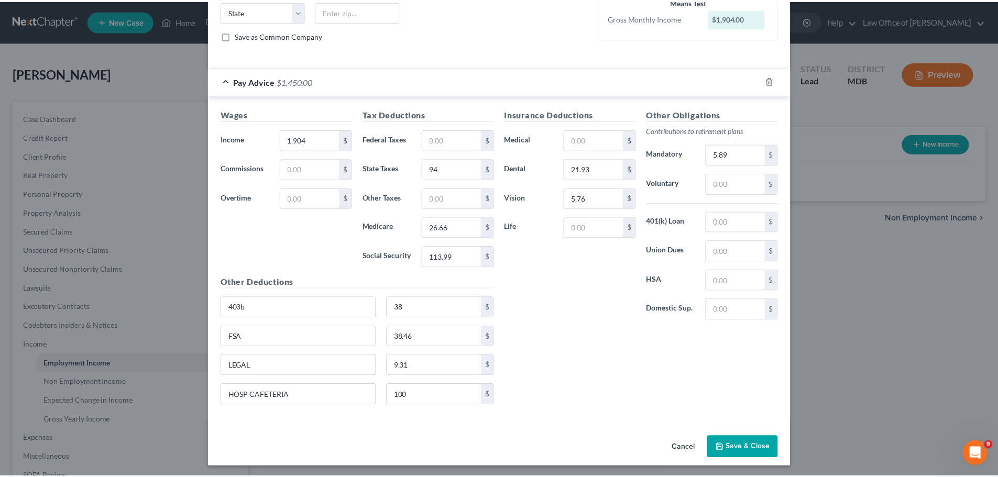
scroll to position [218, 0]
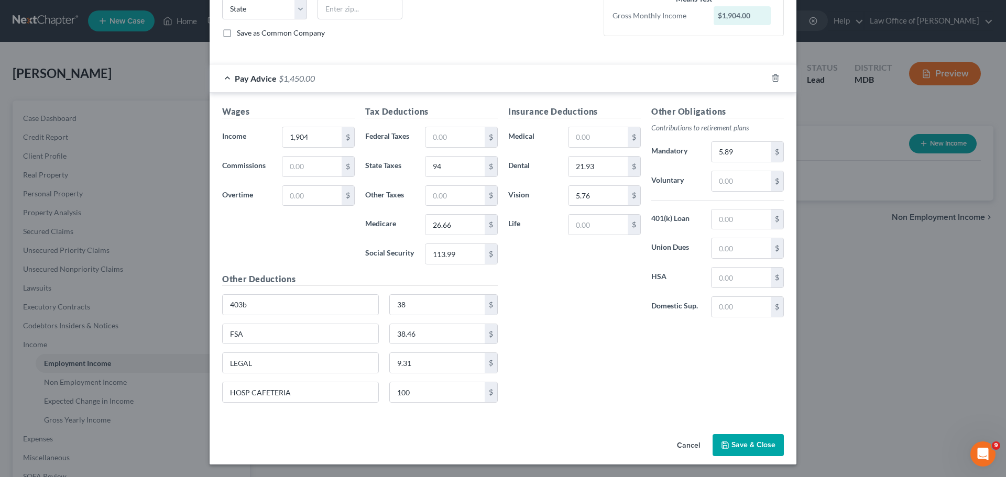
click at [738, 445] on button "Save & Close" at bounding box center [747, 445] width 71 height 22
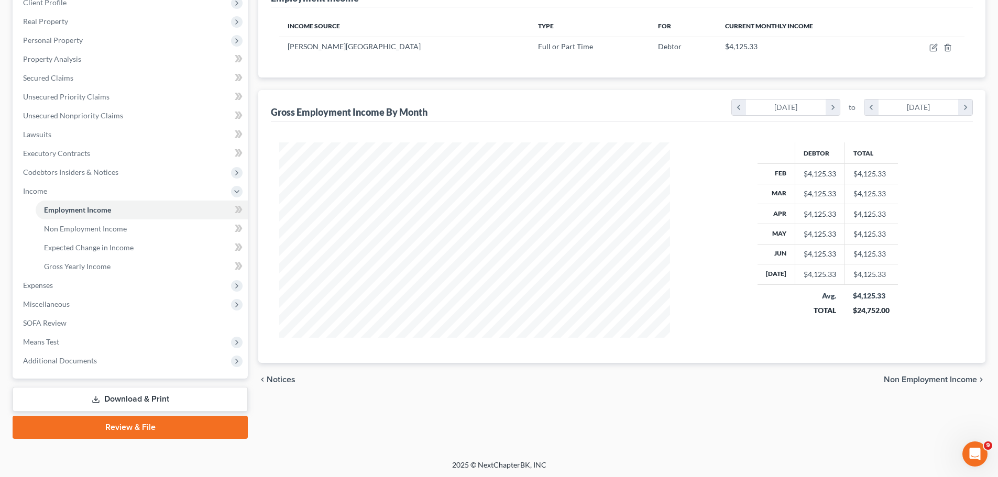
scroll to position [155, 0]
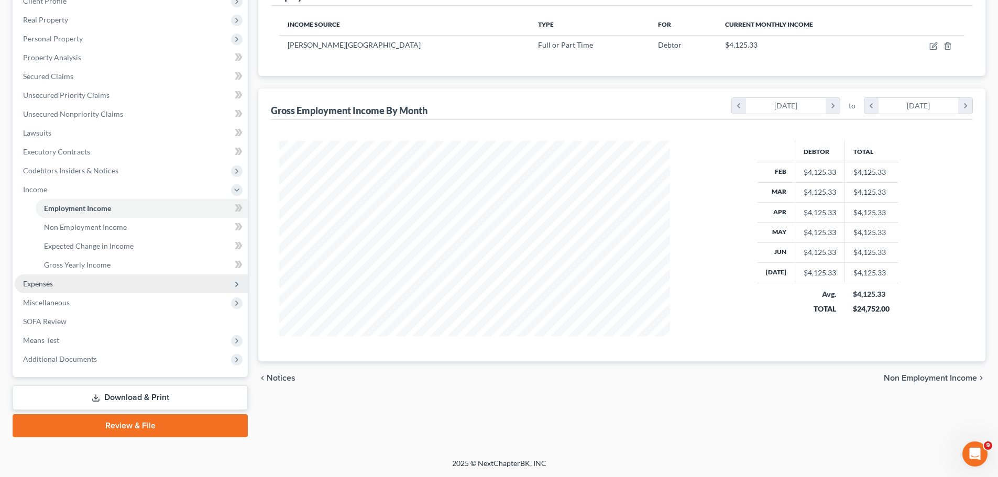
click at [92, 289] on span "Expenses" at bounding box center [131, 283] width 233 height 19
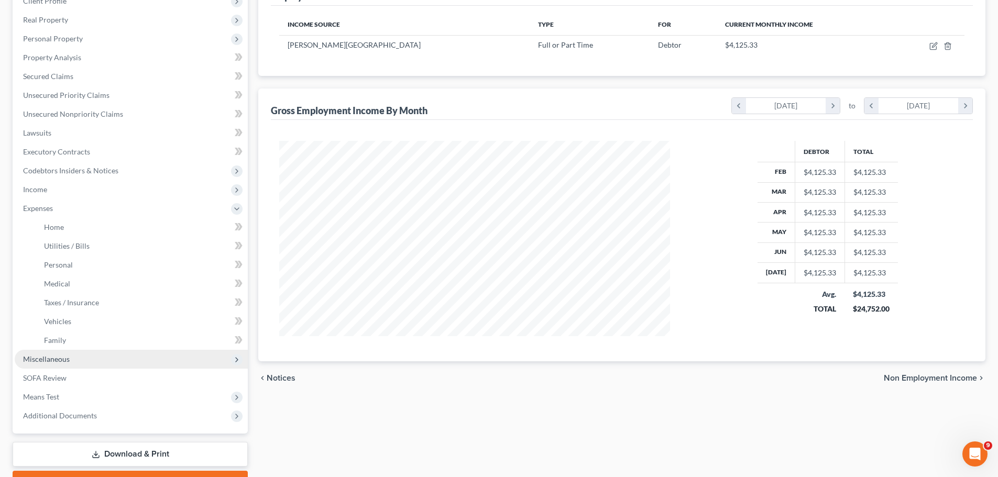
click at [48, 364] on span "Miscellaneous" at bounding box center [131, 359] width 233 height 19
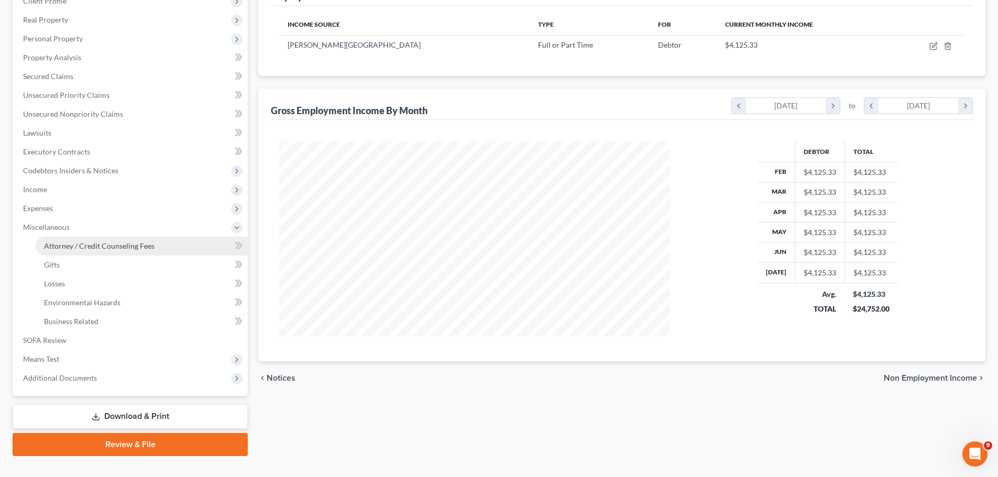
click at [107, 246] on span "Attorney / Credit Counseling Fees" at bounding box center [99, 245] width 111 height 9
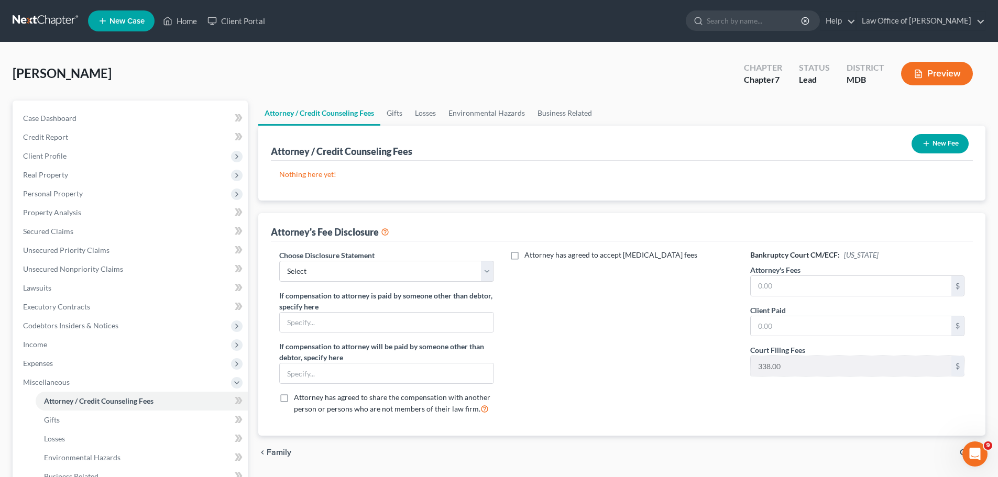
click at [953, 69] on button "Preview" at bounding box center [937, 74] width 72 height 24
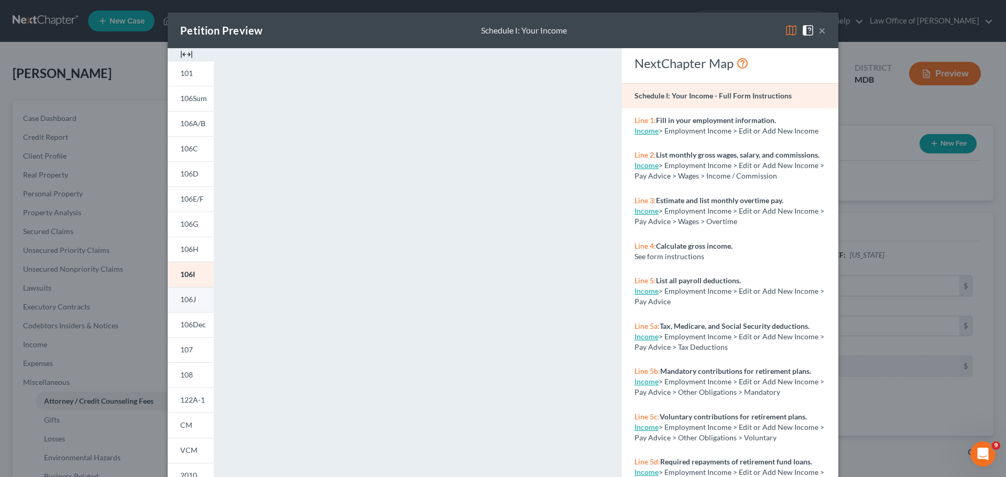
click at [184, 304] on span "106J" at bounding box center [188, 299] width 16 height 9
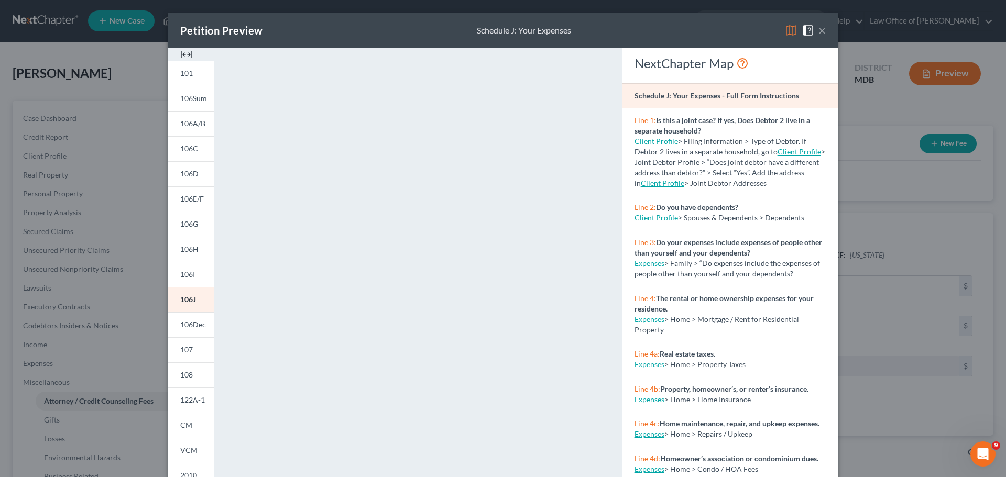
click at [818, 30] on button "×" at bounding box center [821, 30] width 7 height 13
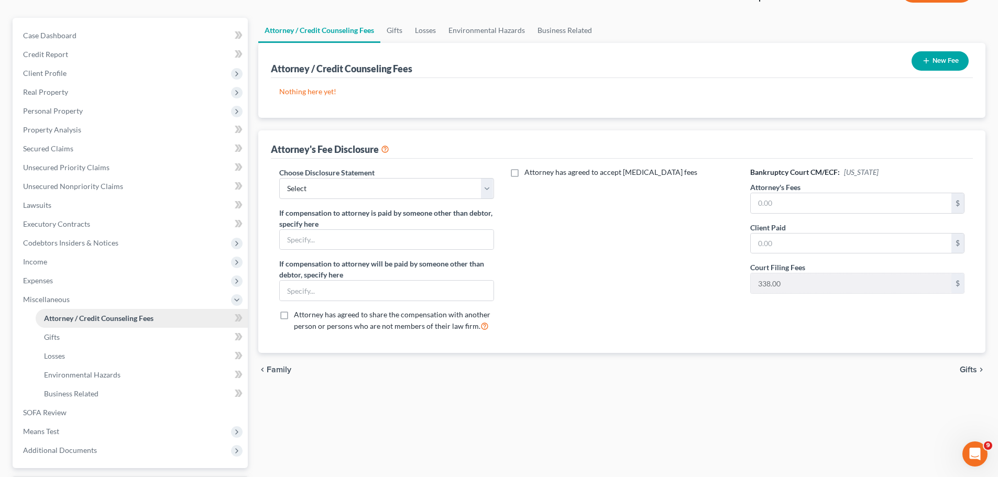
scroll to position [174, 0]
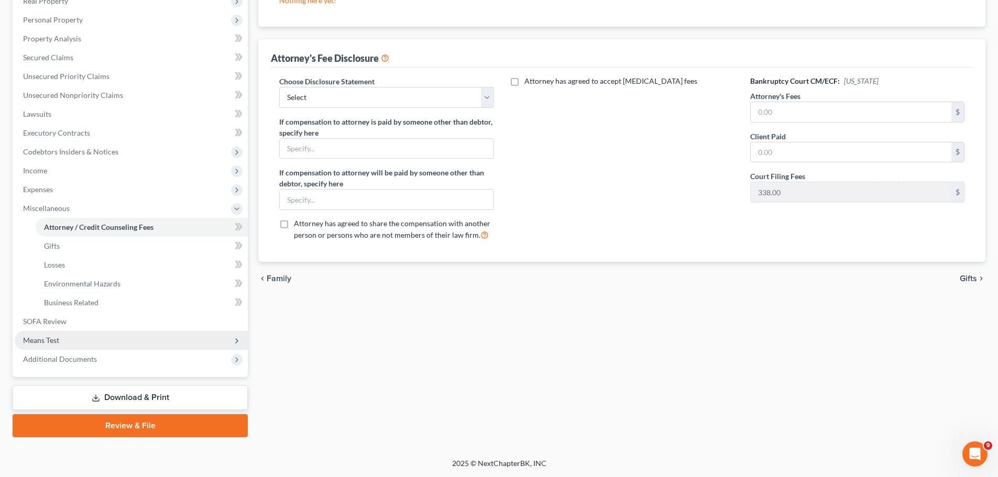
click at [41, 338] on span "Means Test" at bounding box center [41, 340] width 36 height 9
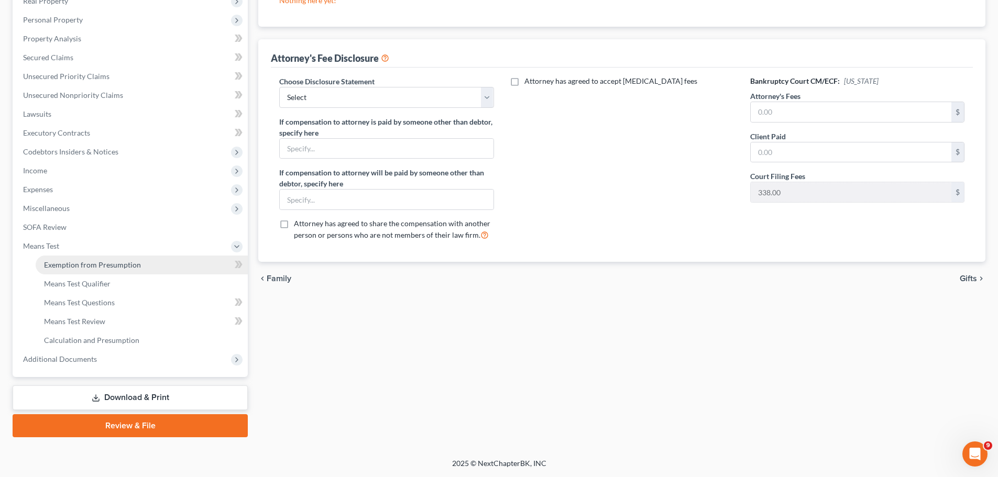
click at [99, 261] on span "Exemption from Presumption" at bounding box center [92, 264] width 97 height 9
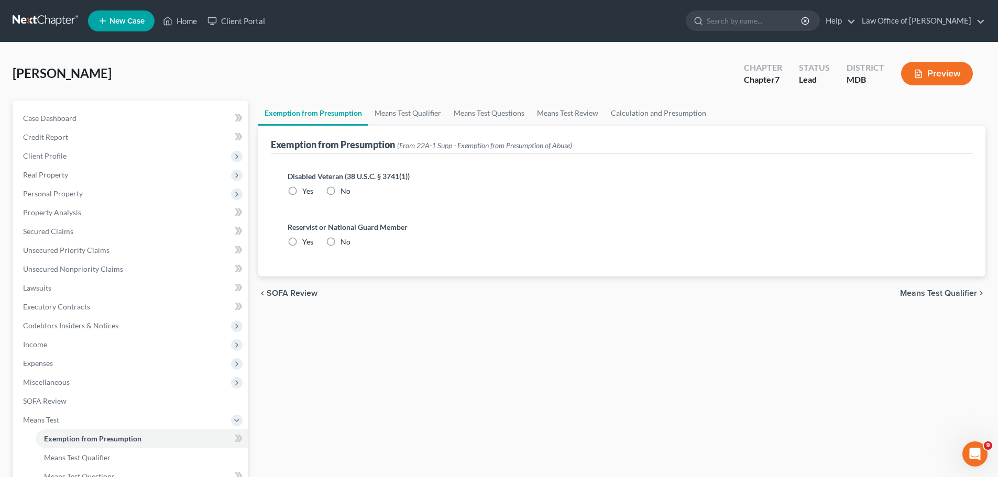
click at [924, 300] on div "chevron_left SOFA Review Means Test Qualifier chevron_right" at bounding box center [621, 294] width 727 height 34
click at [925, 296] on span "Means Test Qualifier" at bounding box center [938, 293] width 77 height 8
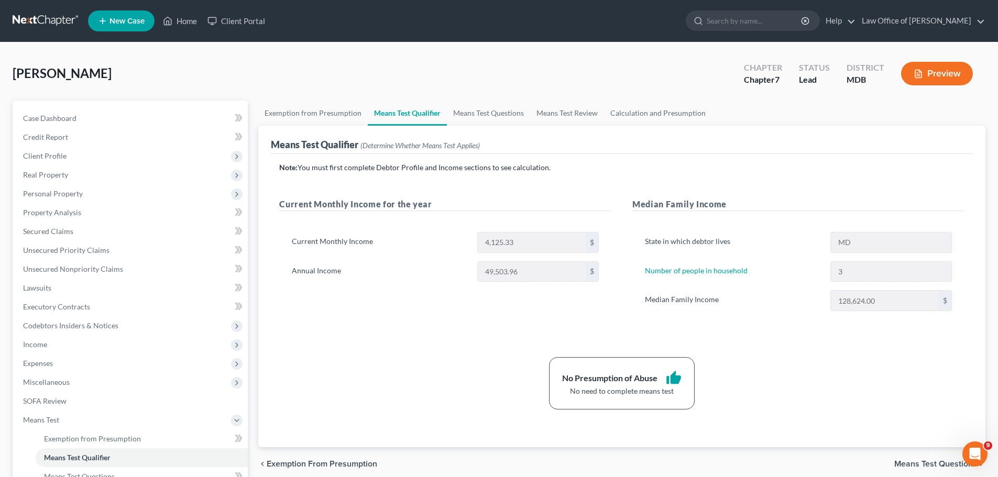
click at [913, 463] on span "Means Test Questions" at bounding box center [935, 464] width 83 height 8
